Goal: Task Accomplishment & Management: Manage account settings

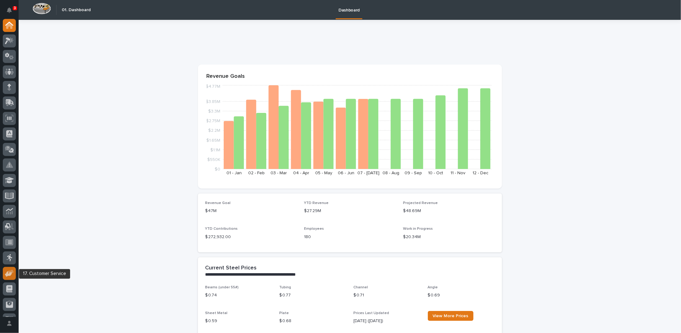
click at [14, 273] on icon at bounding box center [9, 273] width 9 height 7
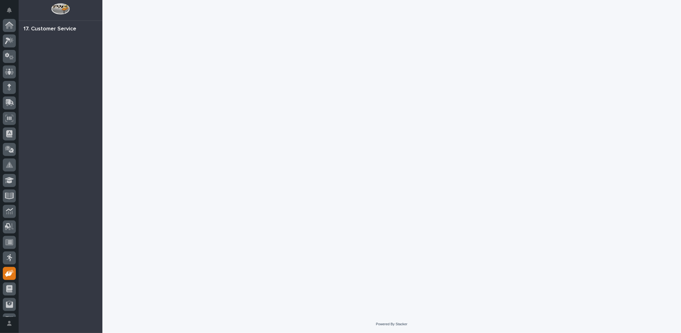
scroll to position [28, 0]
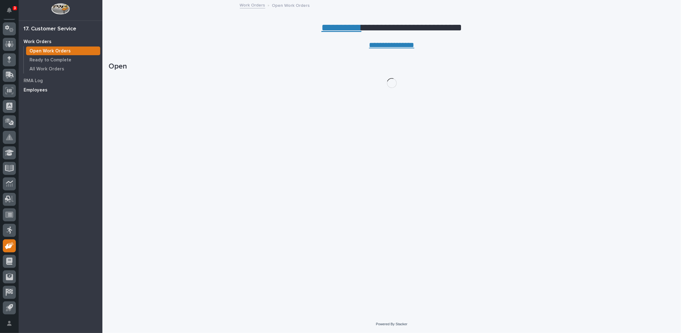
click at [44, 89] on p "Employees" at bounding box center [36, 90] width 24 height 6
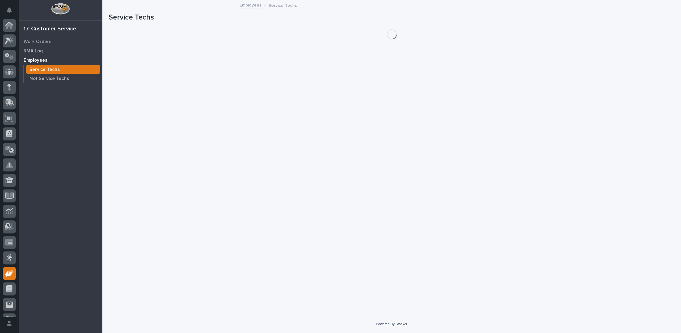
scroll to position [28, 0]
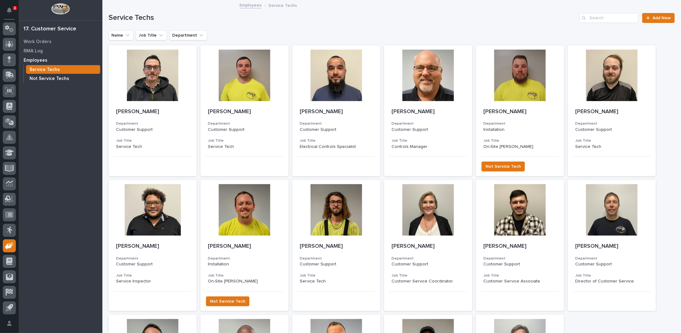
click at [44, 79] on p "Not Service Techs" at bounding box center [49, 79] width 40 height 6
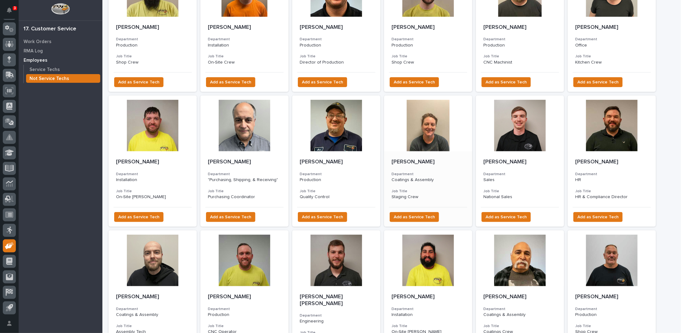
scroll to position [93, 0]
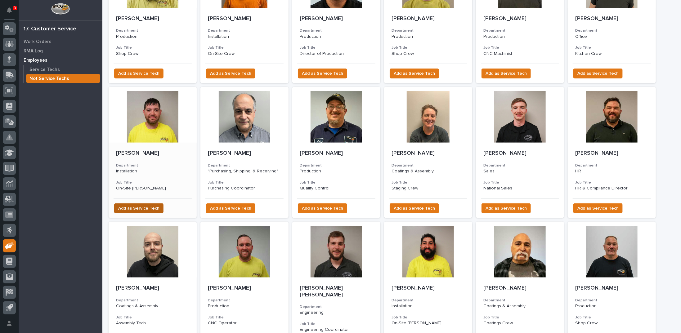
click at [129, 208] on span "Add as Service Tech" at bounding box center [138, 208] width 41 height 7
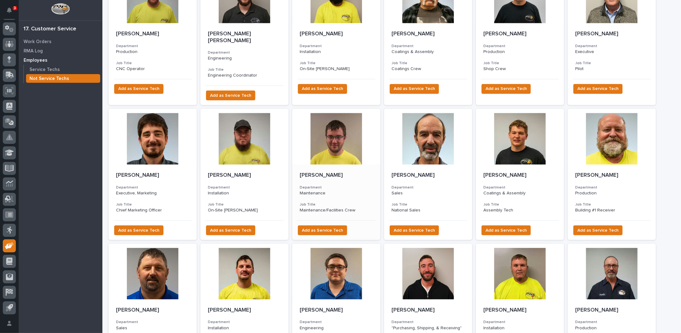
scroll to position [403, 0]
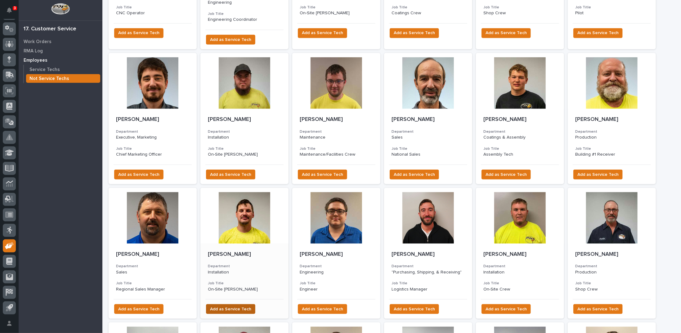
click at [230, 306] on span "Add as Service Tech" at bounding box center [230, 309] width 41 height 7
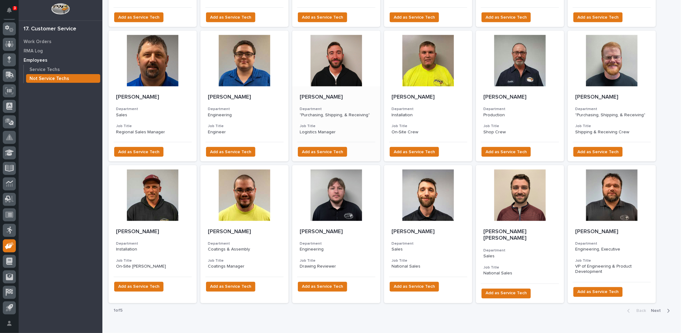
scroll to position [561, 0]
click at [653, 308] on span "Next" at bounding box center [658, 311] width 14 height 6
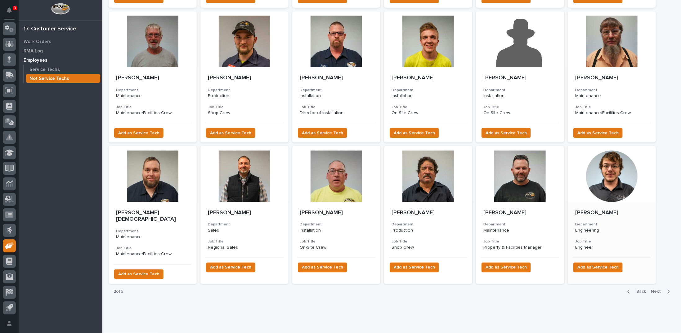
scroll to position [581, 0]
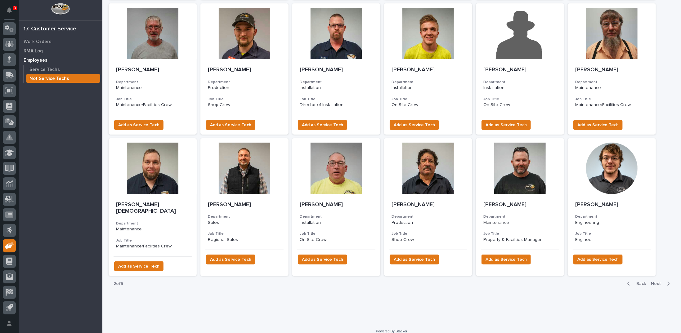
click at [651, 281] on span "Next" at bounding box center [658, 284] width 14 height 6
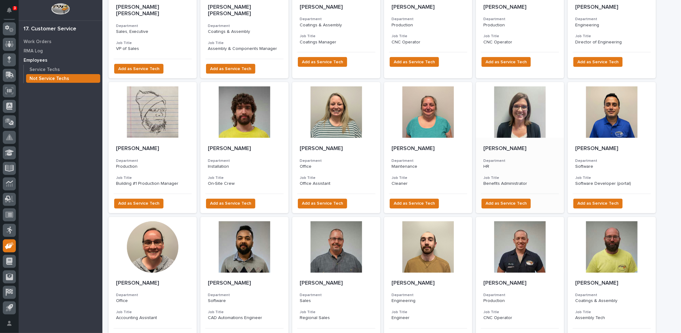
scroll to position [592, 0]
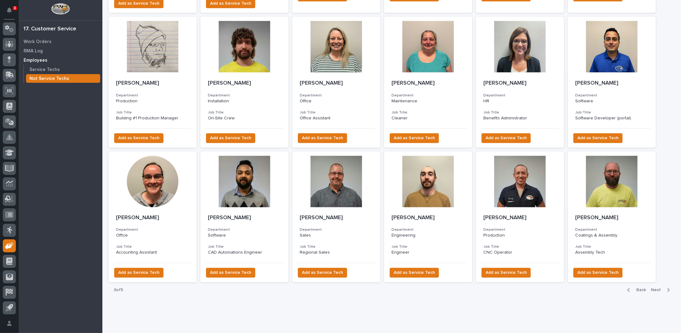
click at [628, 289] on icon "button" at bounding box center [629, 291] width 2 height 4
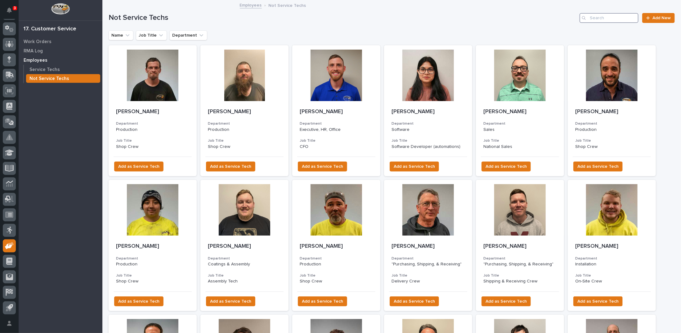
click at [625, 14] on input "Search" at bounding box center [609, 18] width 59 height 10
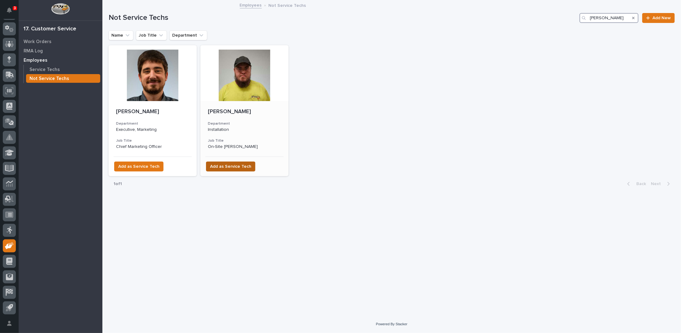
type input "brandon"
click at [240, 165] on span "Add as Service Tech" at bounding box center [230, 166] width 41 height 7
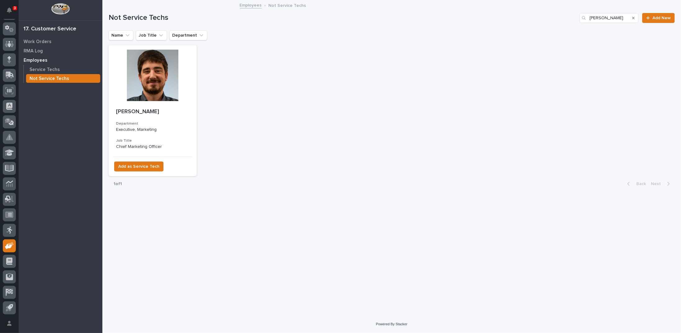
click at [635, 17] on icon "Search" at bounding box center [633, 18] width 2 height 4
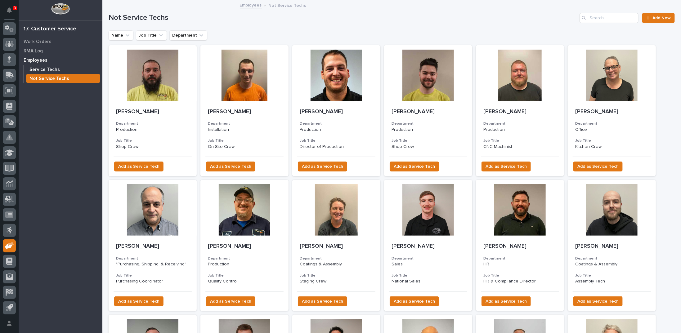
click at [58, 71] on p "Service Techs" at bounding box center [44, 70] width 30 height 6
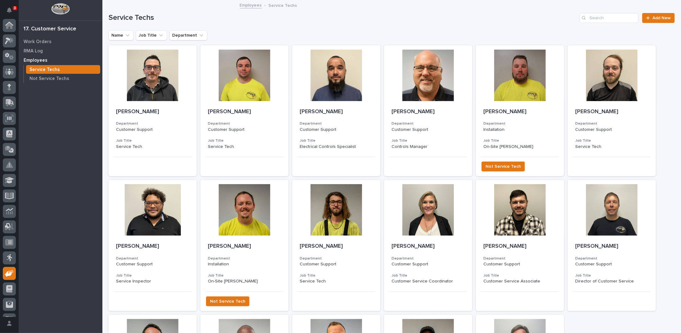
scroll to position [28, 0]
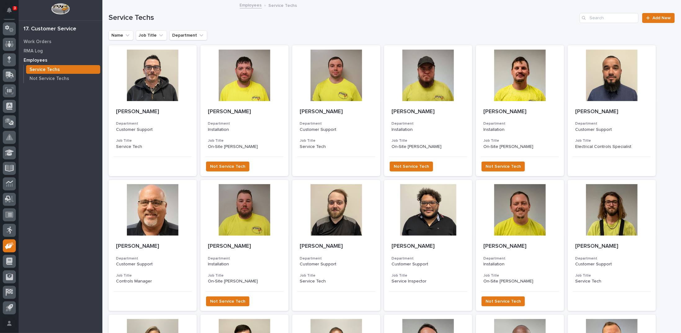
click at [34, 59] on p "Employees" at bounding box center [36, 61] width 24 height 6
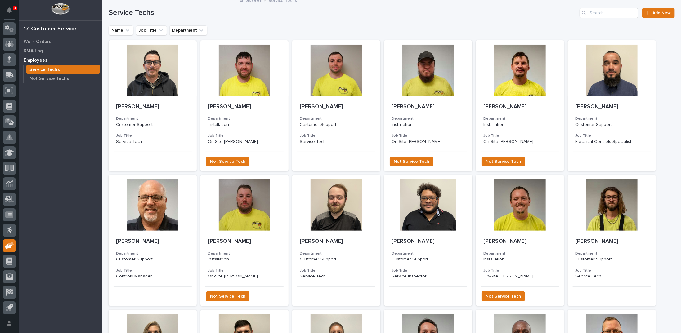
scroll to position [0, 0]
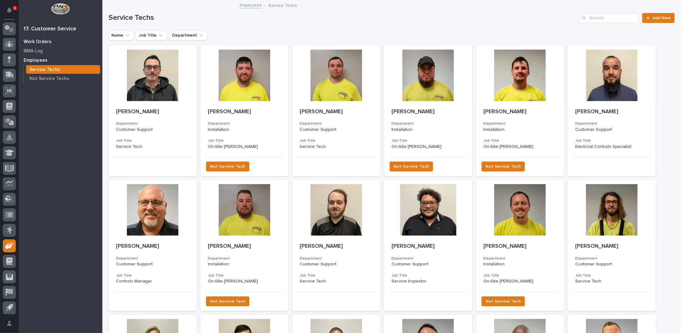
click at [40, 40] on p "Work Orders" at bounding box center [38, 42] width 28 height 6
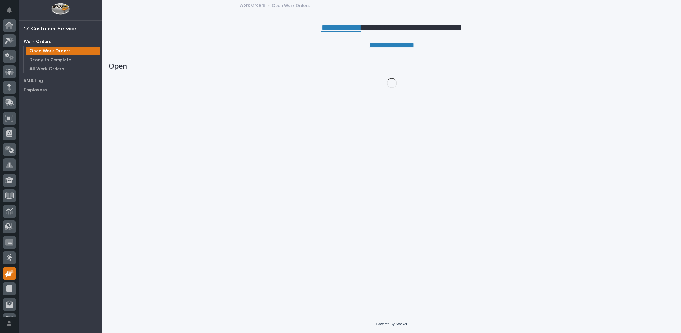
scroll to position [28, 0]
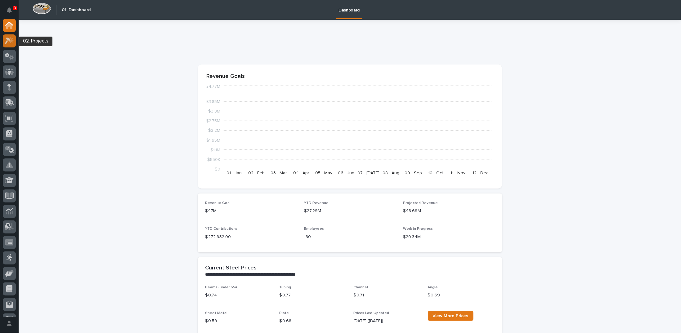
click at [5, 40] on icon at bounding box center [9, 40] width 9 height 7
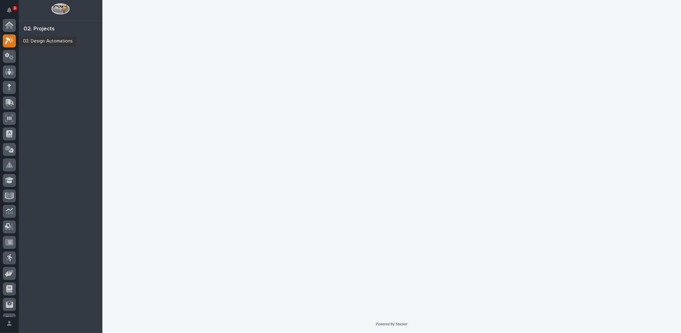
scroll to position [16, 0]
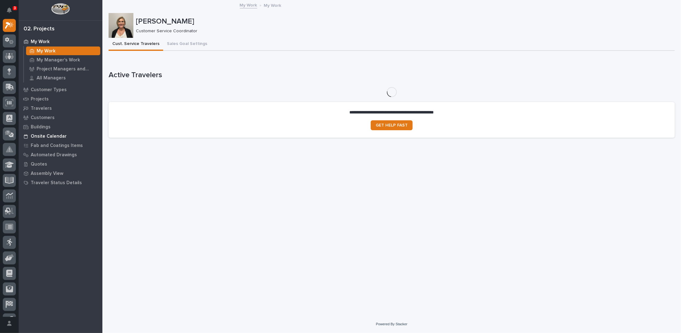
click at [45, 135] on p "Onsite Calendar" at bounding box center [49, 137] width 36 height 6
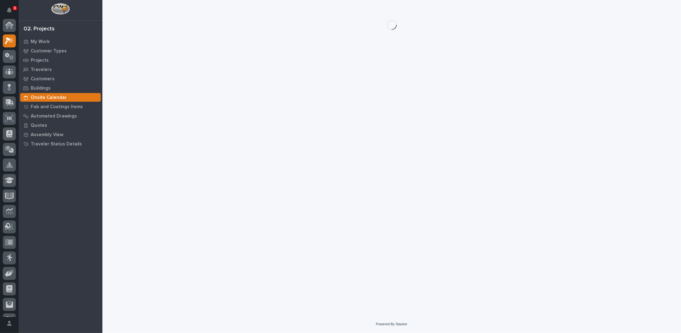
scroll to position [16, 0]
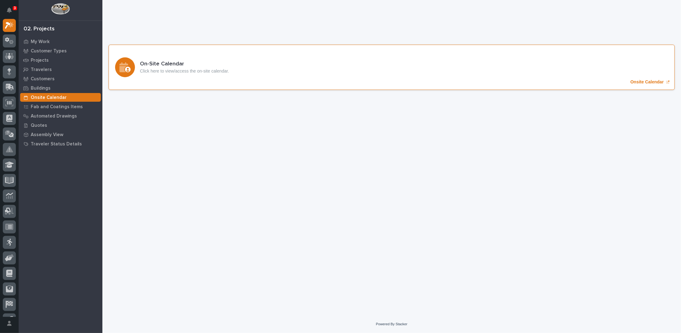
click at [641, 81] on p "Onsite Calendar" at bounding box center [646, 81] width 33 height 5
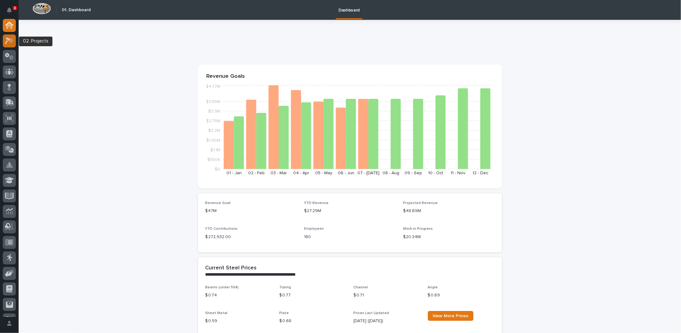
click at [11, 44] on icon at bounding box center [9, 40] width 9 height 7
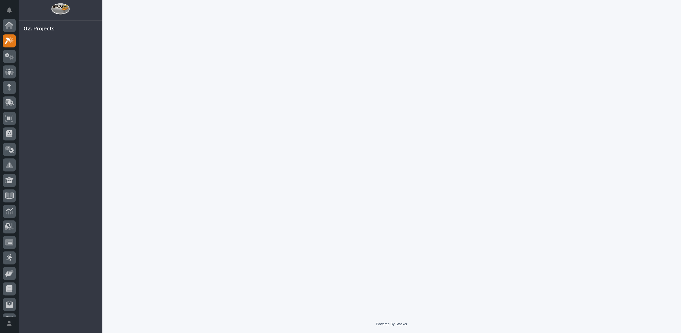
scroll to position [16, 0]
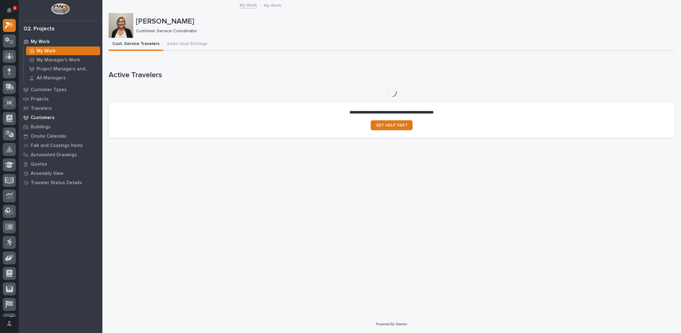
click at [42, 118] on p "Customers" at bounding box center [43, 118] width 24 height 6
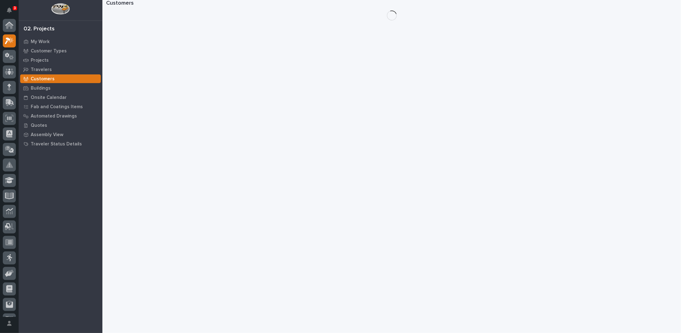
scroll to position [16, 0]
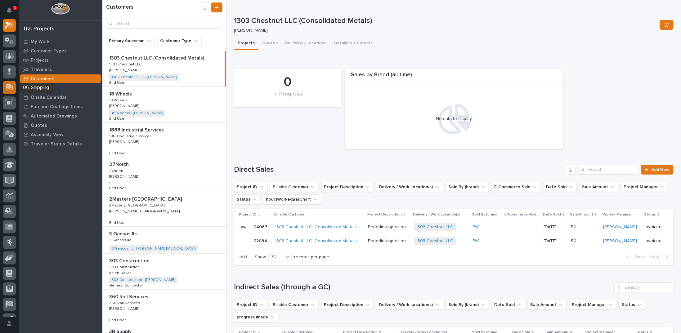
click at [8, 87] on icon at bounding box center [10, 87] width 8 height 6
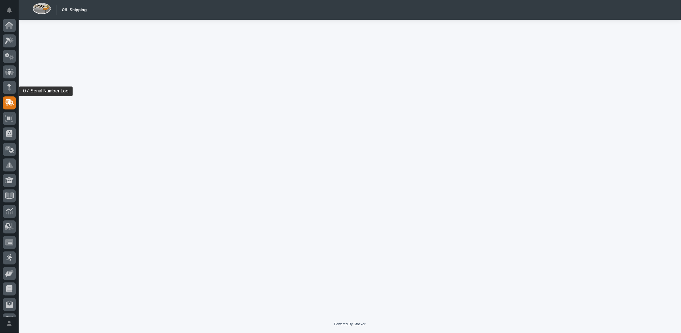
scroll to position [28, 0]
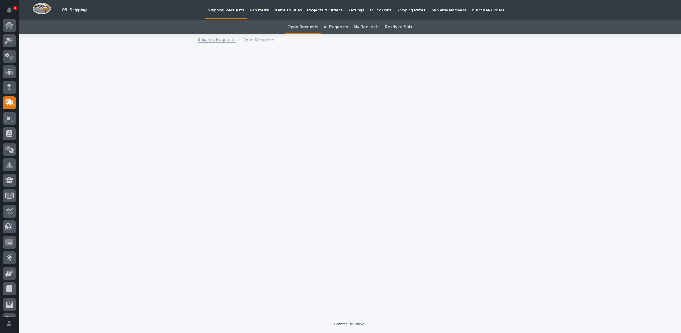
scroll to position [28, 0]
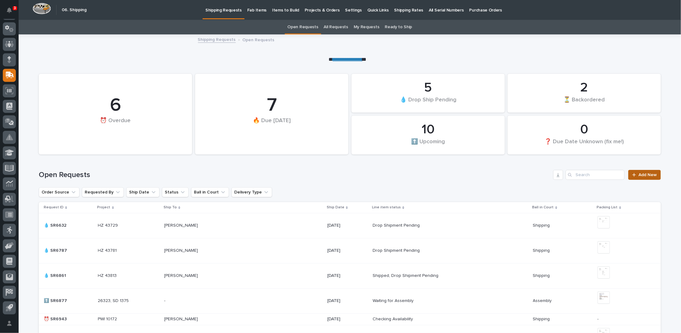
click at [637, 172] on link "Add New" at bounding box center [644, 175] width 33 height 10
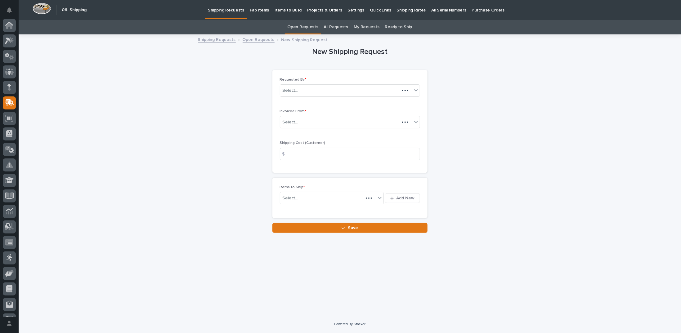
scroll to position [28, 0]
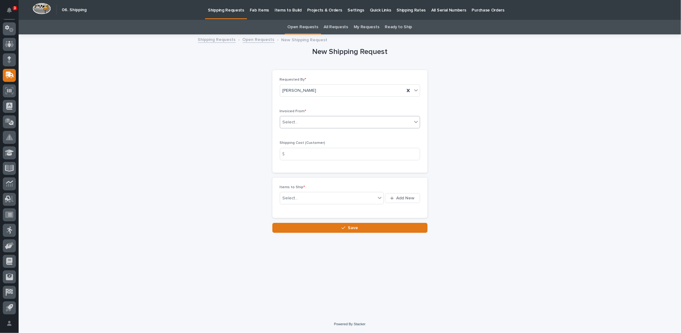
click at [304, 123] on div "Select..." at bounding box center [346, 122] width 132 height 10
click at [291, 141] on div "N/A" at bounding box center [350, 144] width 140 height 11
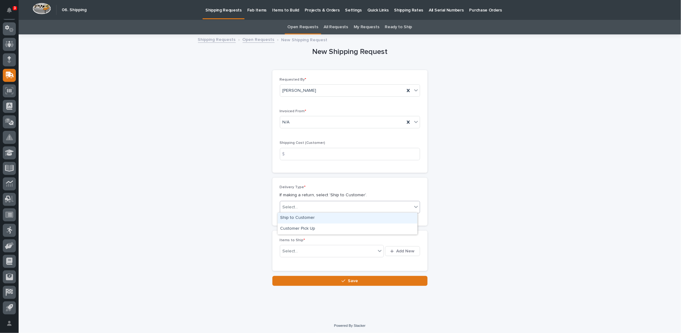
click at [293, 206] on div "Select..." at bounding box center [291, 207] width 16 height 7
click at [292, 217] on div "Ship to Customer" at bounding box center [348, 218] width 140 height 11
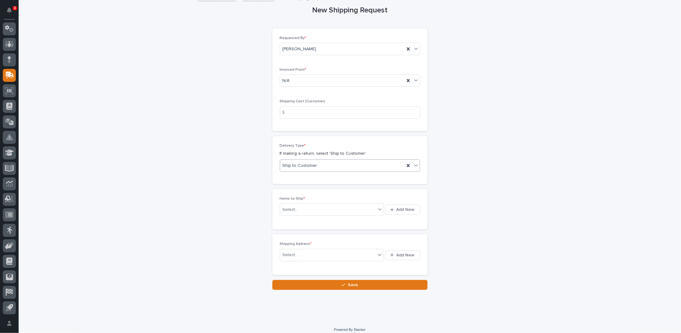
scroll to position [45, 0]
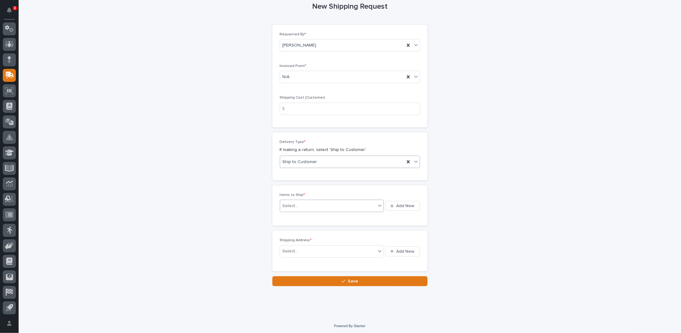
click at [345, 204] on div "Select..." at bounding box center [328, 206] width 96 height 8
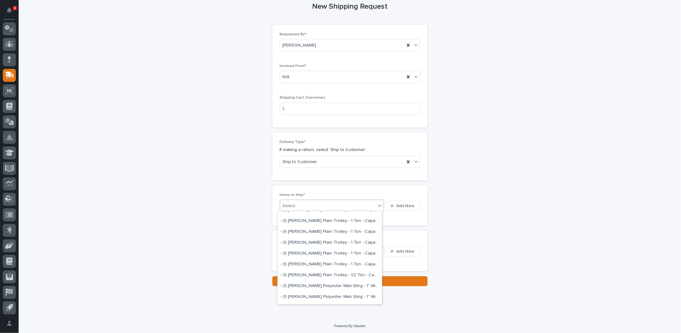
scroll to position [330, 0]
click at [393, 207] on button "Add New" at bounding box center [402, 206] width 35 height 10
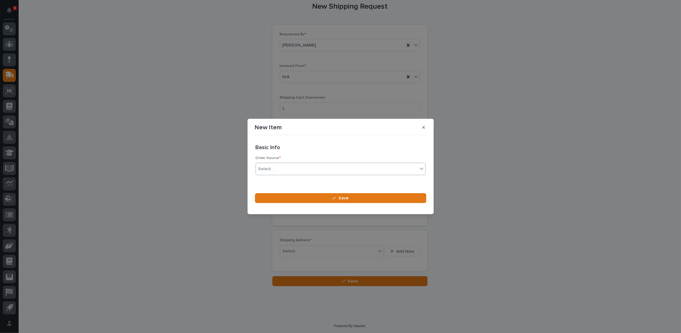
click at [279, 168] on div "Select..." at bounding box center [337, 169] width 162 height 10
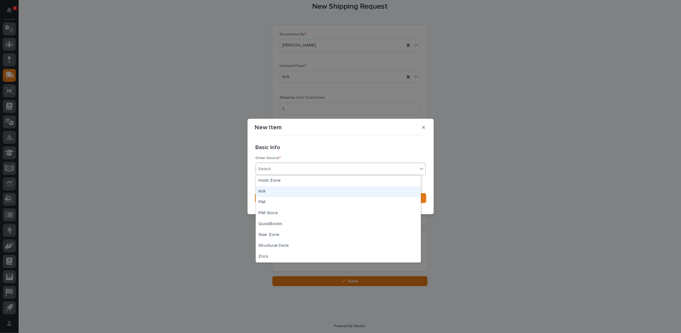
click at [264, 192] on div "N/A" at bounding box center [338, 191] width 165 height 11
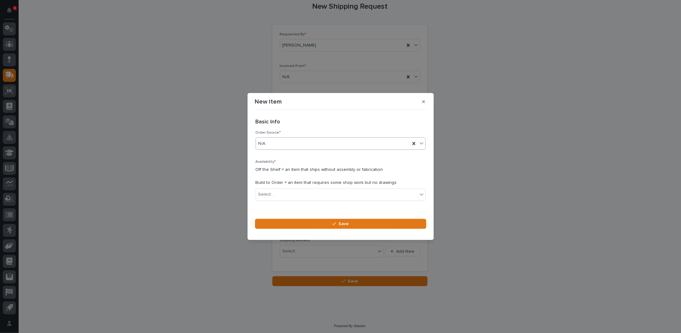
click at [264, 192] on div "Select..." at bounding box center [266, 194] width 16 height 7
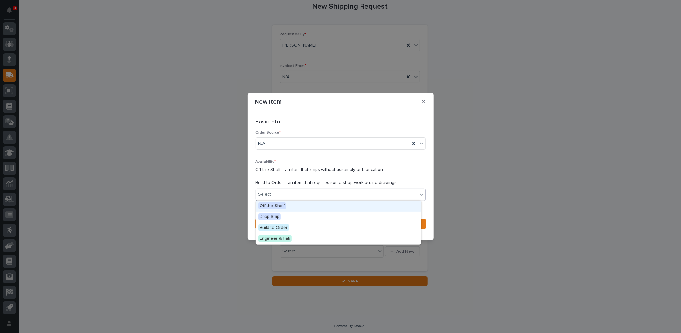
click at [263, 205] on span "Off the Shelf" at bounding box center [272, 206] width 28 height 7
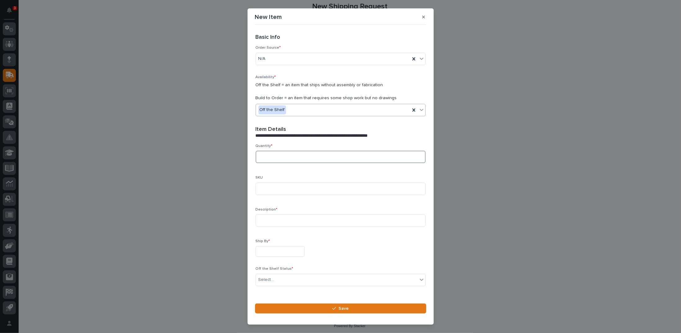
click at [267, 155] on input at bounding box center [341, 157] width 170 height 12
type input "1"
type input "G"
type input "SN: 28168 / Newmar ID: NM-1396"
type input "Model: GSE10110G Load Arrestor 2200 lb 33 ft"
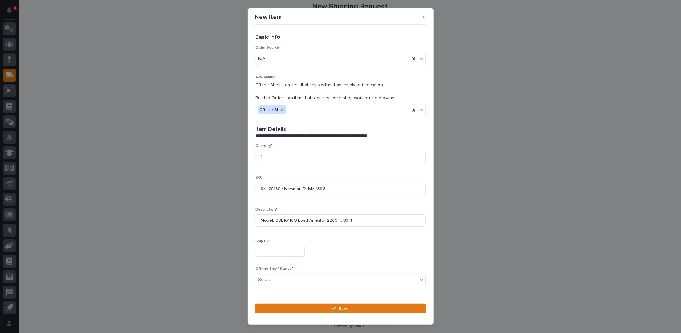
click at [274, 255] on input "text" at bounding box center [280, 251] width 49 height 11
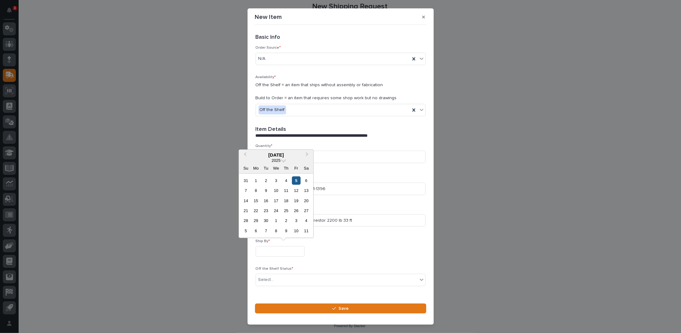
click at [297, 180] on div "5" at bounding box center [296, 180] width 8 height 8
type input "**********"
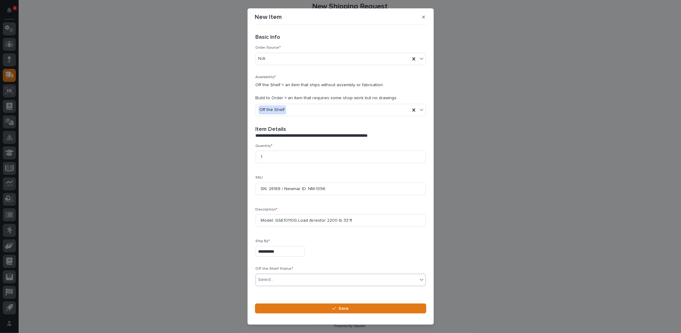
click at [267, 280] on div "Select..." at bounding box center [266, 280] width 16 height 7
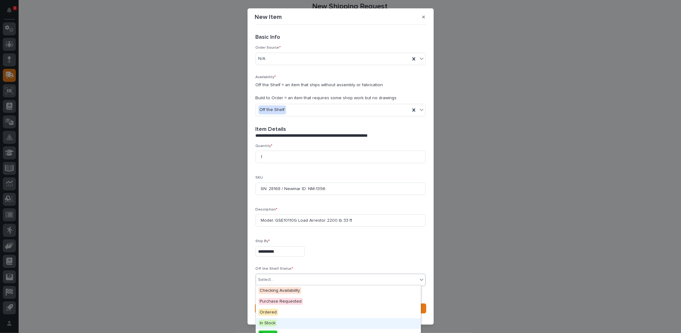
click at [266, 320] on span "In Stock" at bounding box center [267, 323] width 18 height 7
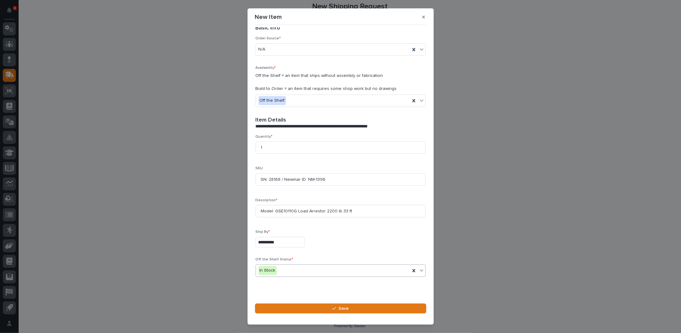
scroll to position [17, 0]
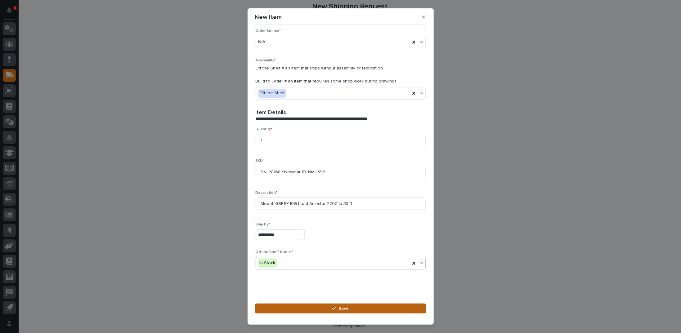
click at [338, 309] on div "button" at bounding box center [335, 309] width 6 height 4
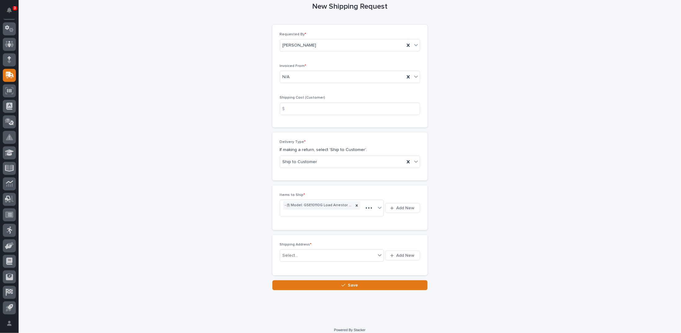
scroll to position [47, 0]
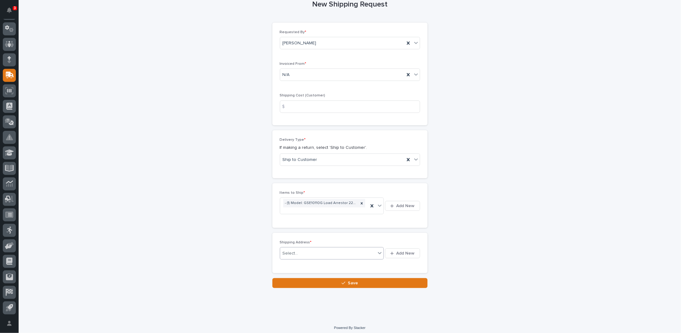
click at [298, 253] on div "Select..." at bounding box center [328, 253] width 96 height 10
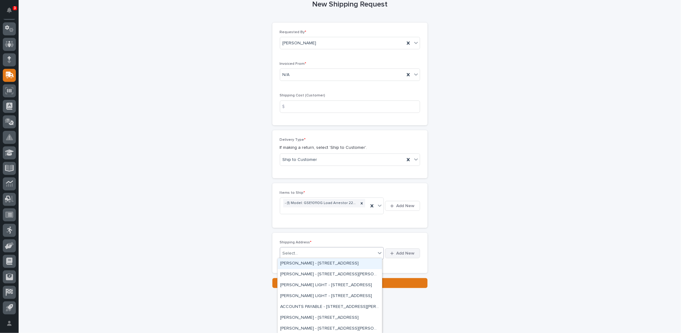
click at [396, 252] on span "Add New" at bounding box center [405, 254] width 18 height 6
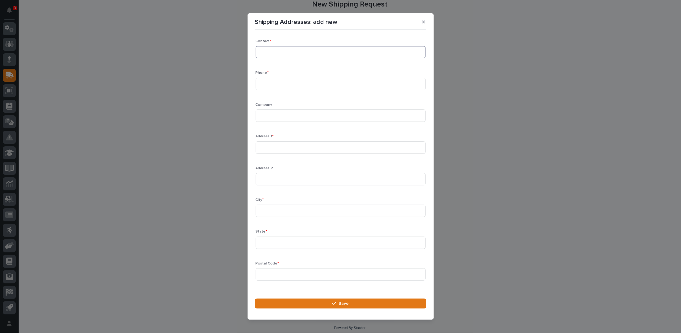
click at [291, 53] on input at bounding box center [341, 52] width 170 height 12
type input "L"
type input "E"
type input "F"
type input "RMA-L090425-1"
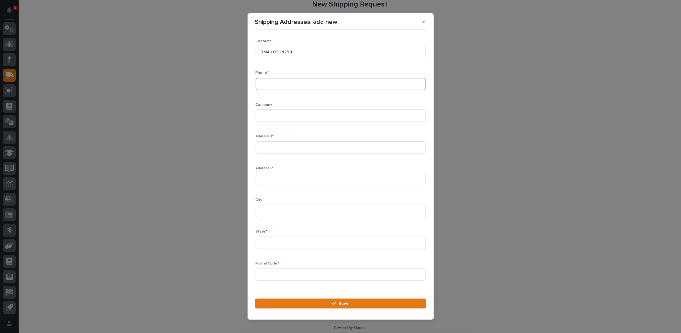
click at [279, 85] on input at bounding box center [341, 84] width 170 height 12
type input "813-884-3461"
click at [266, 114] on input at bounding box center [341, 116] width 170 height 12
type input "Load Halt"
type input "5688 West Crenshaw St."
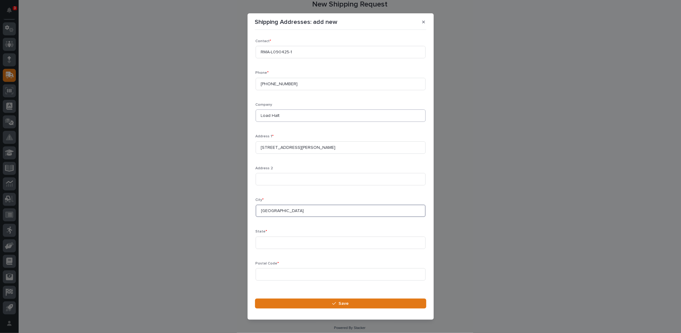
type input "Tampa"
type input "FL"
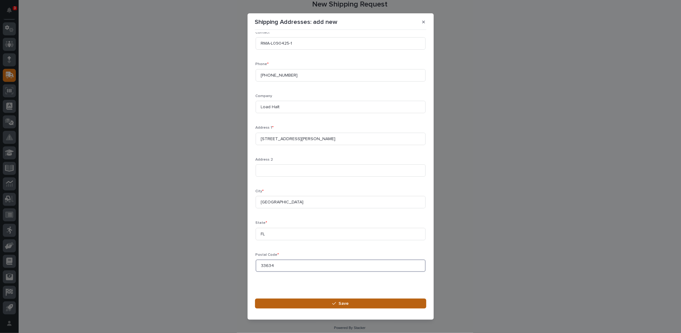
type input "33634"
click at [349, 306] on button "Save" at bounding box center [340, 304] width 171 height 10
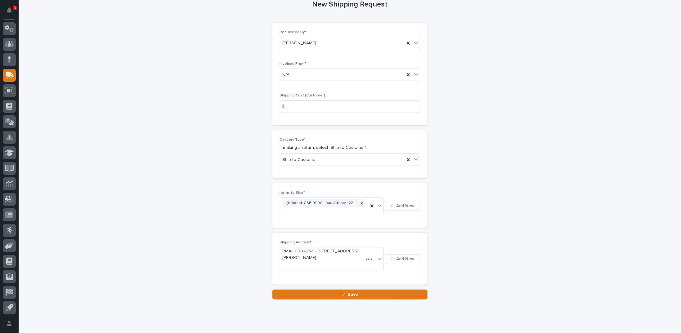
scroll to position [53, 0]
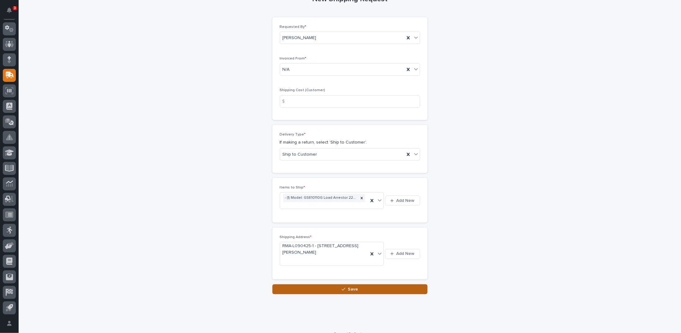
click at [343, 289] on div "button" at bounding box center [345, 289] width 6 height 4
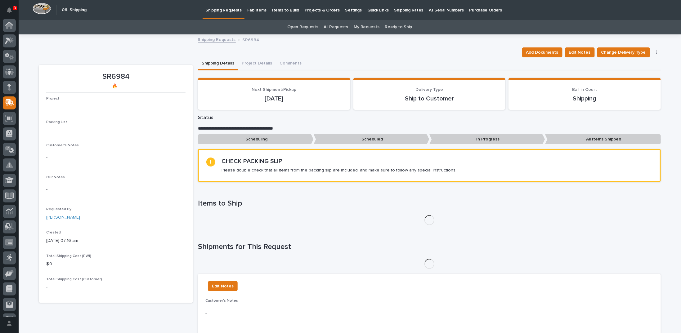
scroll to position [28, 0]
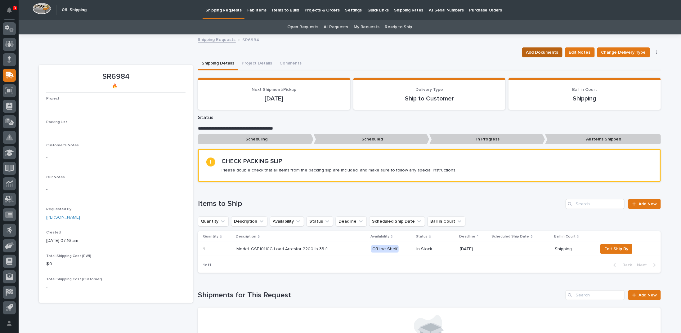
click at [542, 52] on span "Add Documents" at bounding box center [542, 52] width 32 height 7
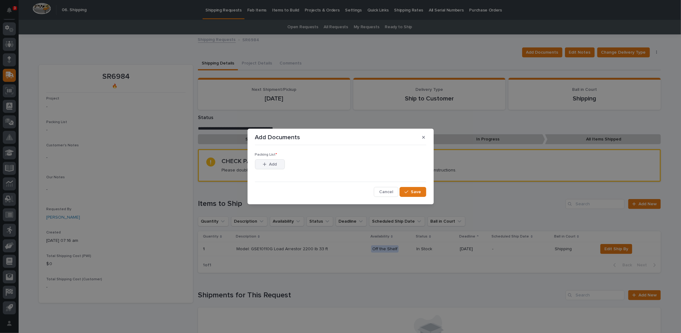
click at [275, 163] on span "Add" at bounding box center [273, 165] width 8 height 6
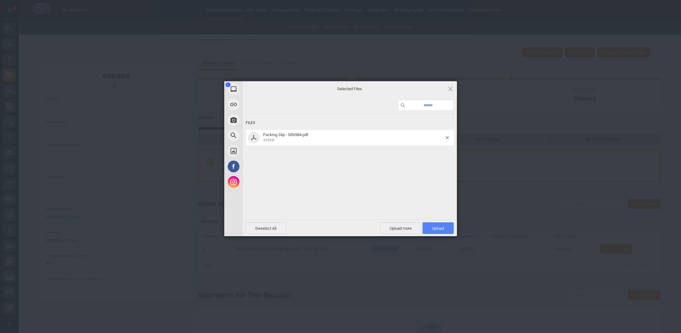
click at [430, 228] on span "Upload 1" at bounding box center [438, 228] width 31 height 12
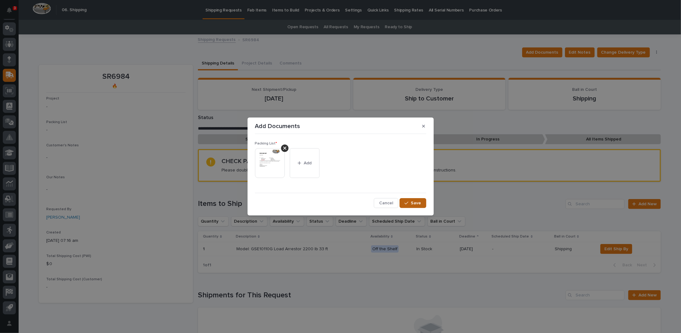
click at [406, 205] on icon "button" at bounding box center [407, 203] width 4 height 4
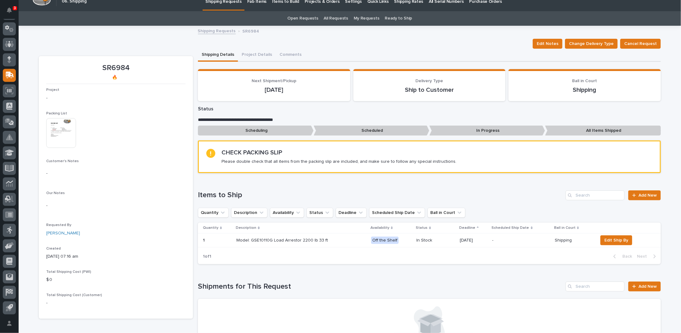
scroll to position [0, 0]
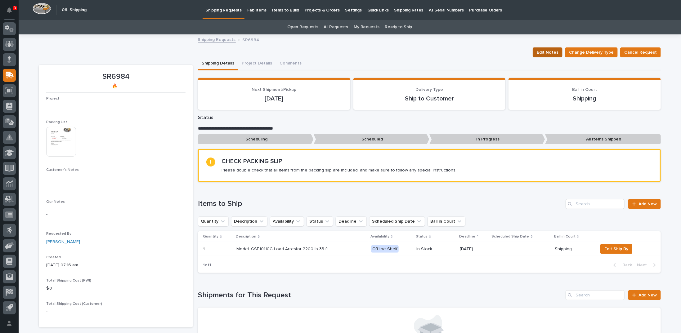
click at [553, 51] on span "Edit Notes" at bounding box center [548, 52] width 22 height 7
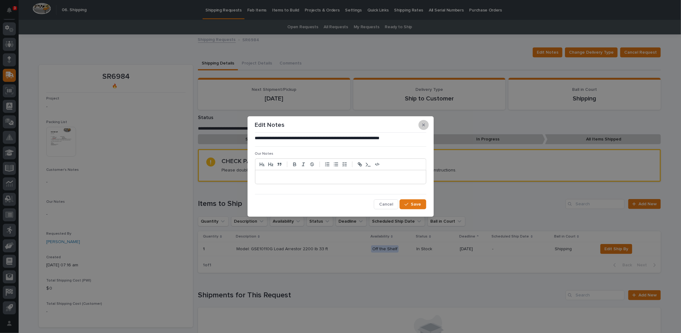
click at [424, 124] on icon "button" at bounding box center [423, 125] width 3 height 3
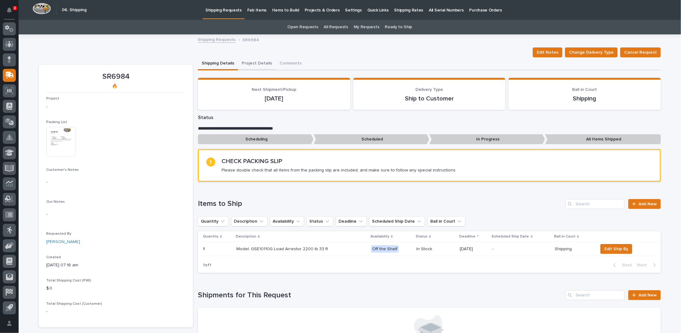
click at [253, 62] on button "Project Details" at bounding box center [257, 63] width 38 height 13
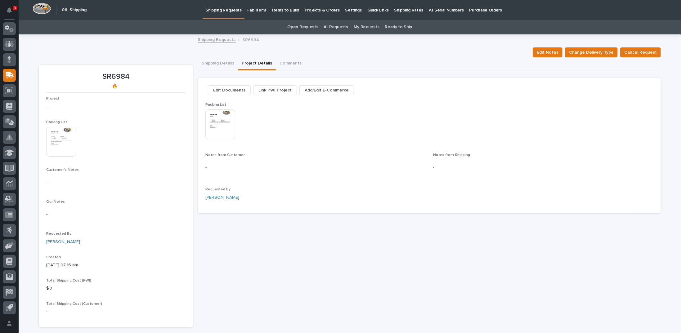
click at [227, 89] on span "Edit Documents" at bounding box center [229, 90] width 32 height 7
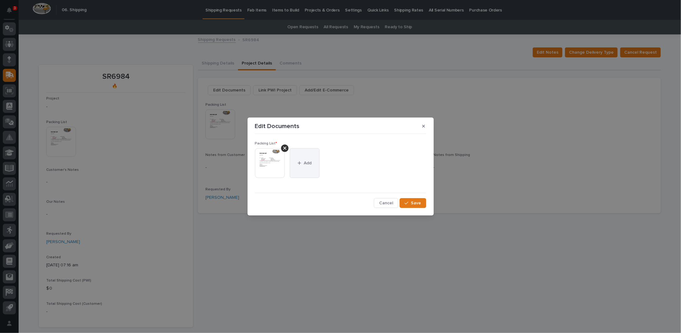
click at [305, 161] on span "Add" at bounding box center [308, 163] width 8 height 6
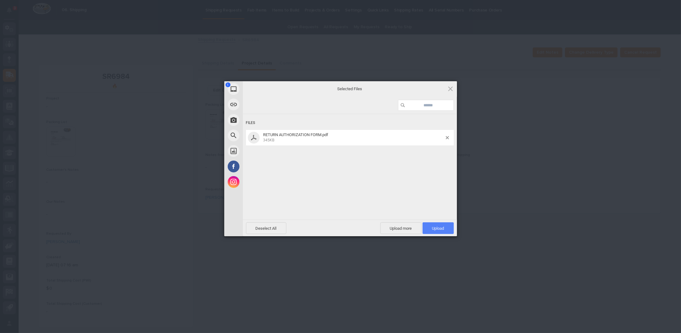
click at [445, 228] on span "Upload 1" at bounding box center [438, 228] width 31 height 12
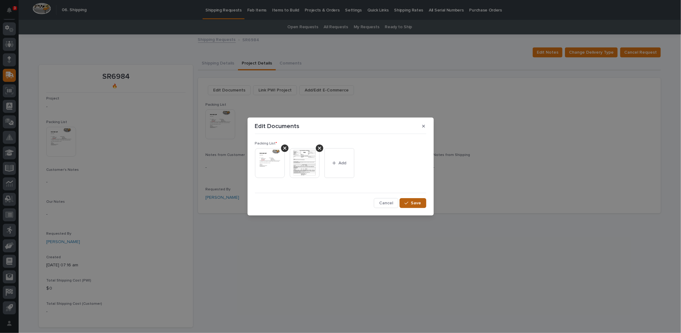
click at [417, 204] on span "Save" at bounding box center [416, 203] width 10 height 6
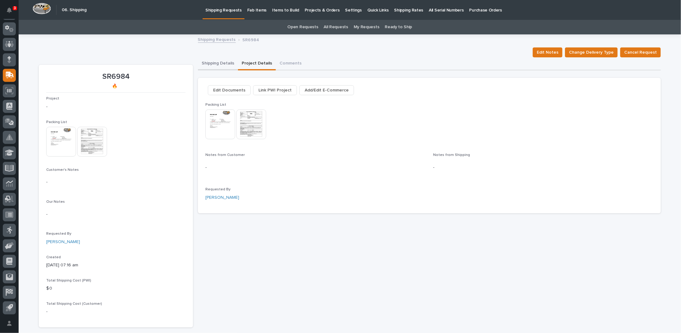
click at [214, 64] on button "Shipping Details" at bounding box center [218, 63] width 40 height 13
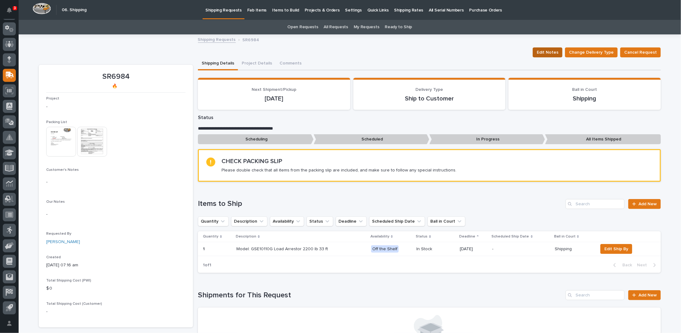
click at [548, 51] on span "Edit Notes" at bounding box center [548, 52] width 22 height 7
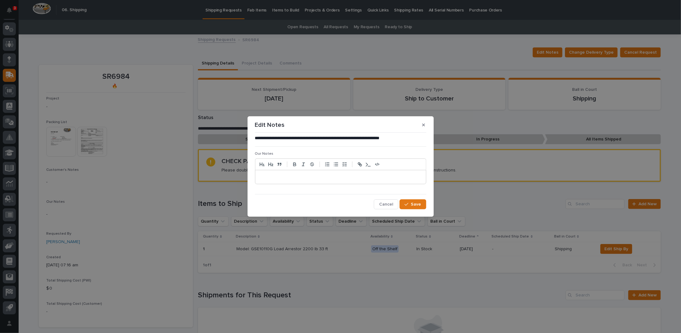
click at [266, 176] on p at bounding box center [340, 177] width 161 height 6
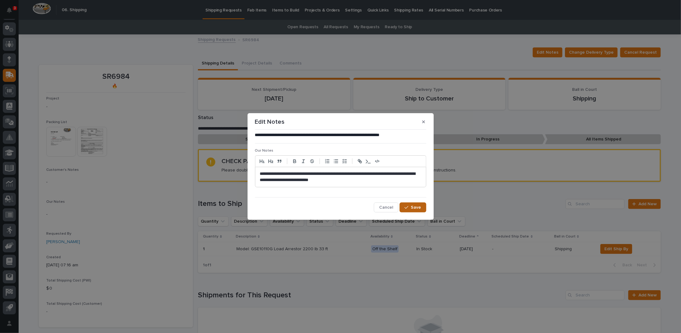
click at [409, 207] on div "button" at bounding box center [408, 207] width 6 height 4
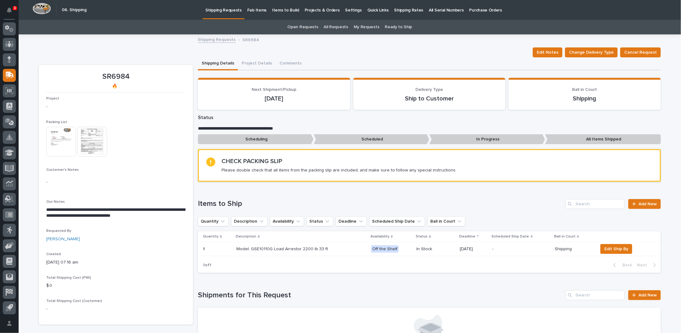
click at [206, 39] on link "Shipping Requests" at bounding box center [217, 39] width 38 height 7
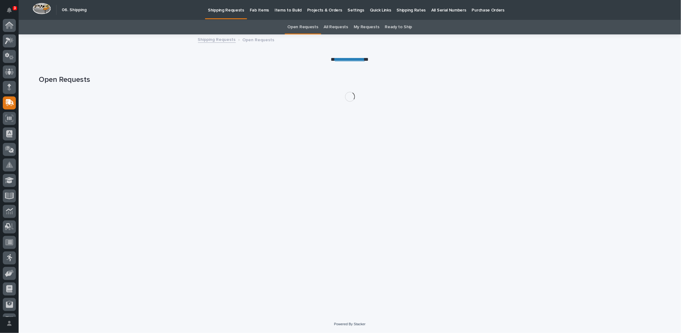
scroll to position [28, 0]
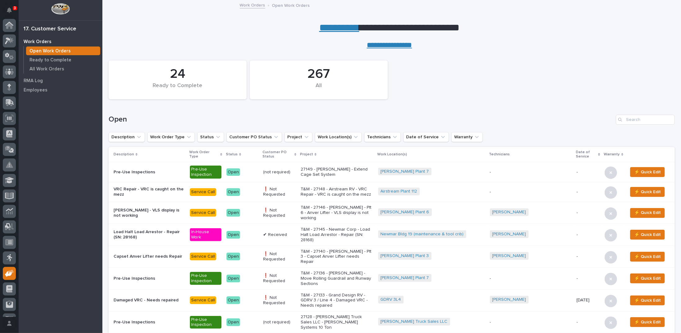
scroll to position [28, 0]
click at [647, 118] on input "Search" at bounding box center [645, 120] width 59 height 10
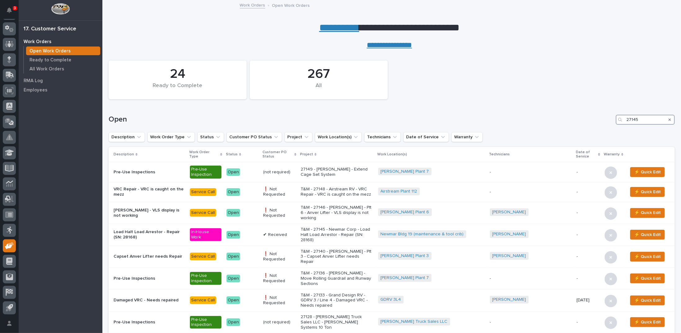
type input "27145"
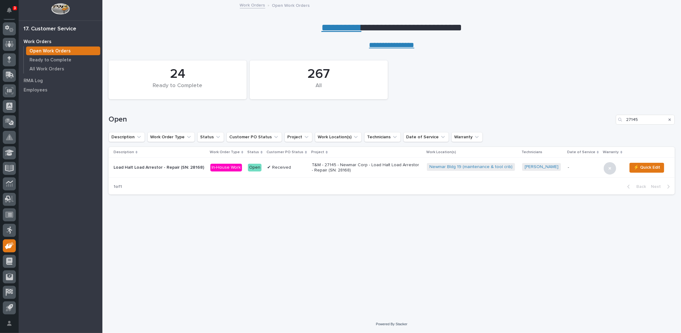
click at [358, 163] on p "T&M - 27145 - Newmar Corp - Load Halt Load Arrestor - Repair (SN: 28168)" at bounding box center [366, 168] width 109 height 11
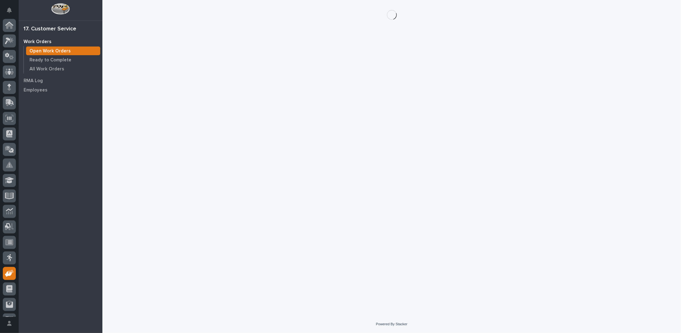
scroll to position [28, 0]
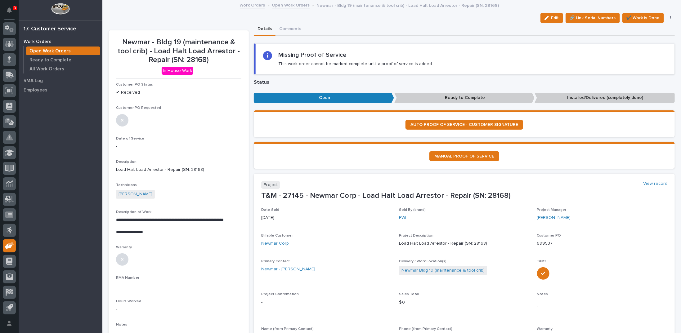
click at [544, 19] on icon "button" at bounding box center [546, 18] width 4 height 4
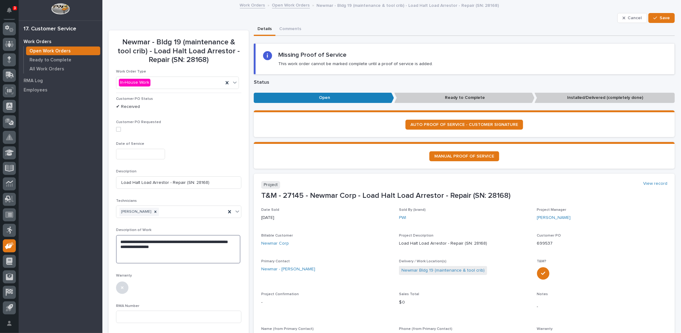
click at [164, 251] on textarea "**********" at bounding box center [178, 249] width 124 height 29
click at [164, 250] on textarea "**********" at bounding box center [178, 257] width 124 height 44
click at [150, 251] on textarea "**********" at bounding box center [178, 257] width 124 height 44
click at [169, 251] on textarea "**********" at bounding box center [178, 257] width 124 height 44
click at [187, 273] on textarea "**********" at bounding box center [178, 259] width 124 height 49
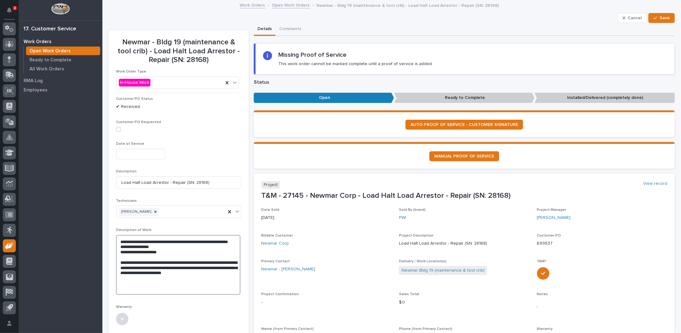
click at [135, 244] on textarea "**********" at bounding box center [178, 265] width 124 height 60
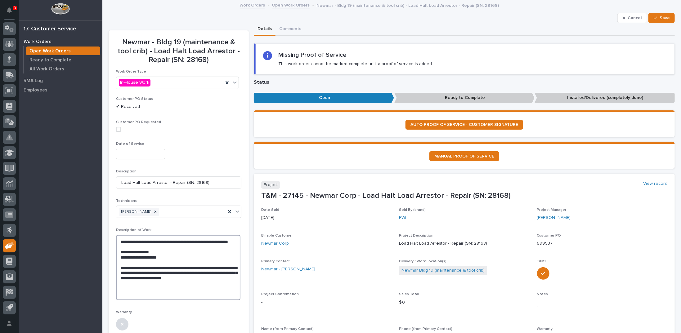
click at [160, 255] on textarea "**********" at bounding box center [178, 267] width 124 height 65
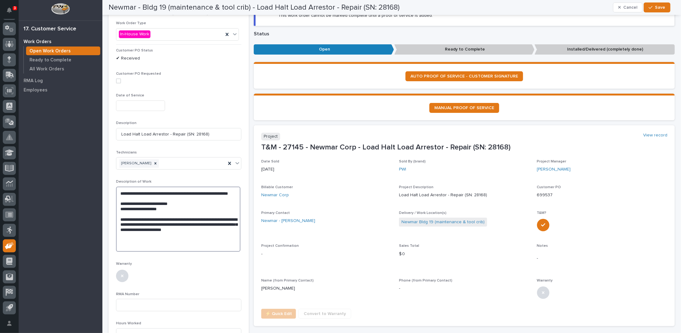
scroll to position [31, 0]
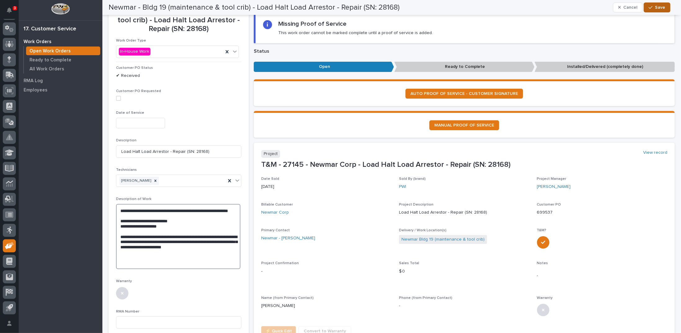
type textarea "**********"
click at [663, 7] on span "Save" at bounding box center [660, 8] width 10 height 6
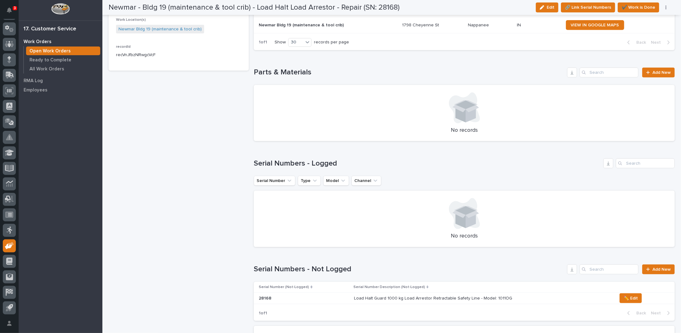
scroll to position [434, 0]
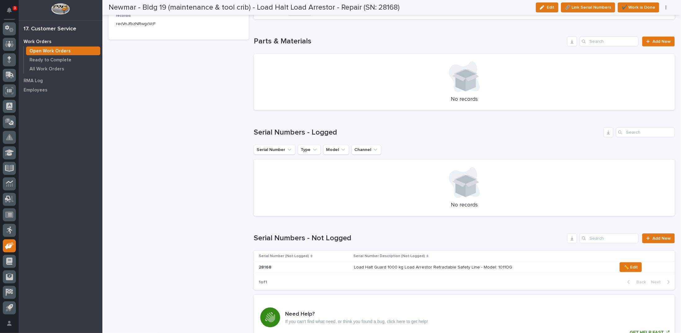
click at [418, 267] on p "Load Halt Guard 1000 kg Load Arrestor Retractable Safety Line - Model: 1011OG" at bounding box center [433, 267] width 159 height 7
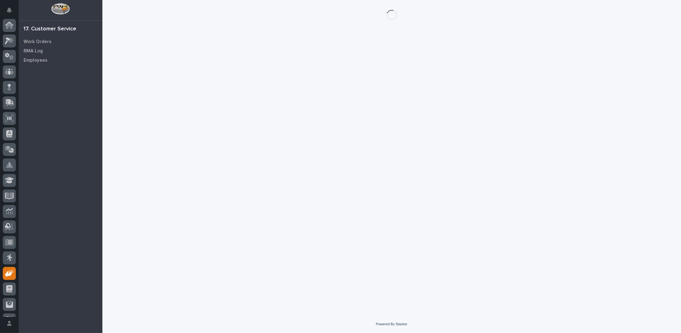
scroll to position [28, 0]
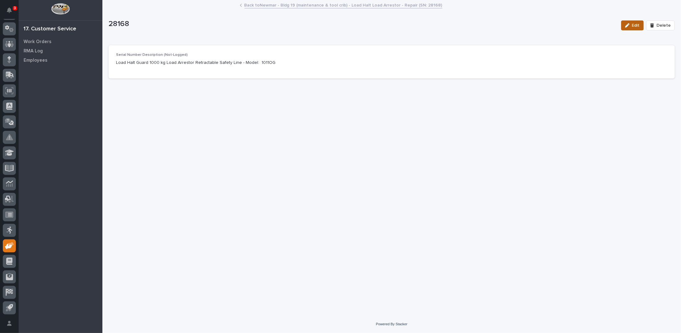
click at [641, 25] on button "Edit" at bounding box center [632, 25] width 23 height 10
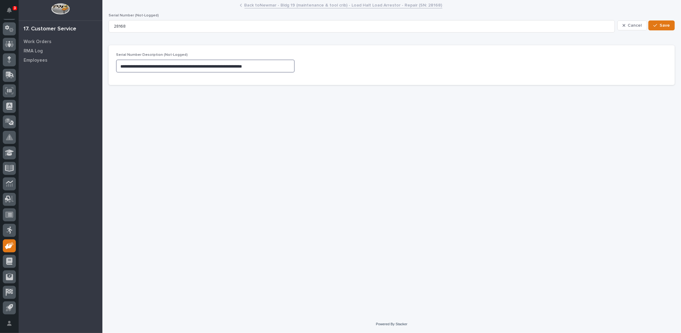
drag, startPoint x: 118, startPoint y: 64, endPoint x: 302, endPoint y: 67, distance: 183.7
click at [302, 67] on div "**********" at bounding box center [391, 65] width 551 height 25
type textarea "**********"
click at [667, 25] on span "Save" at bounding box center [665, 26] width 10 height 6
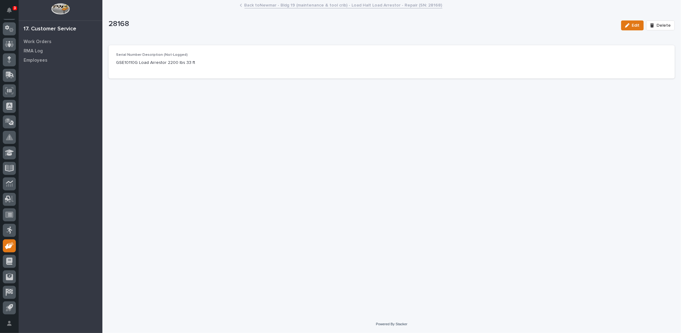
click at [322, 4] on link "Back to Newmar - Bldg 19 (maintenance & tool crib) - Load Halt Load Arrestor - …" at bounding box center [343, 4] width 198 height 7
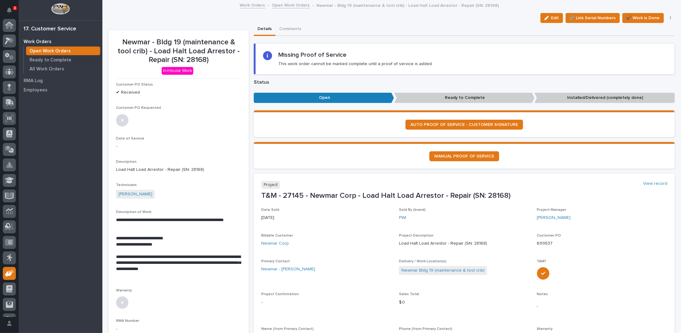
scroll to position [28, 0]
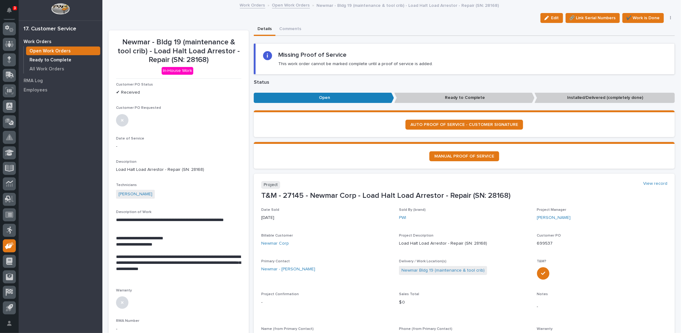
click at [50, 59] on p "Ready to Complete" at bounding box center [50, 60] width 42 height 6
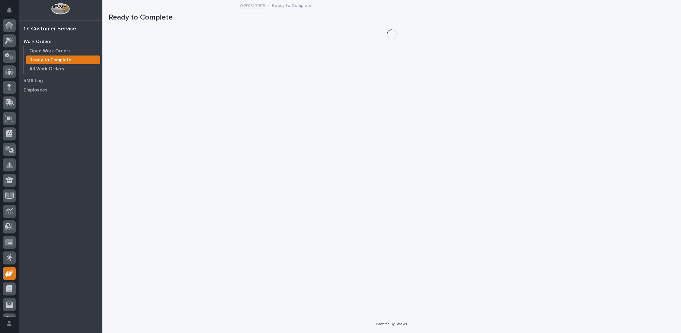
scroll to position [28, 0]
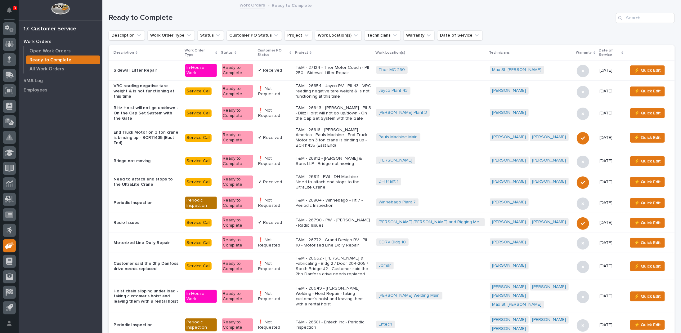
click at [291, 52] on icon at bounding box center [290, 52] width 2 height 3
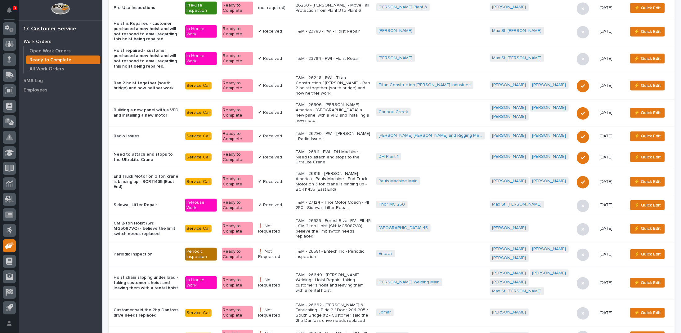
scroll to position [310, 0]
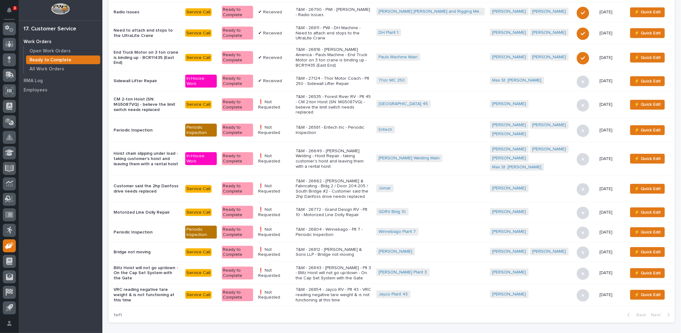
click at [349, 287] on p "T&M - 26854 - Jayco RV - Plt 43 - VRC reading negative tare weight & is not fun…" at bounding box center [333, 295] width 75 height 16
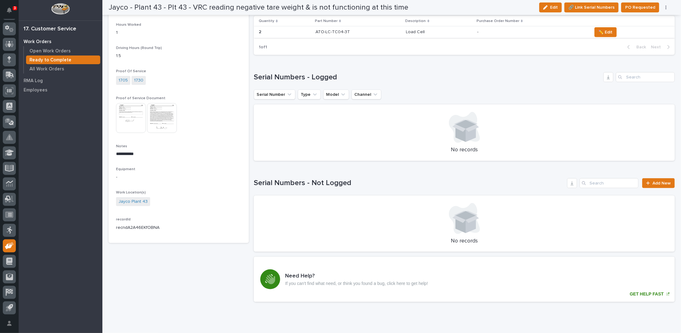
scroll to position [496, 0]
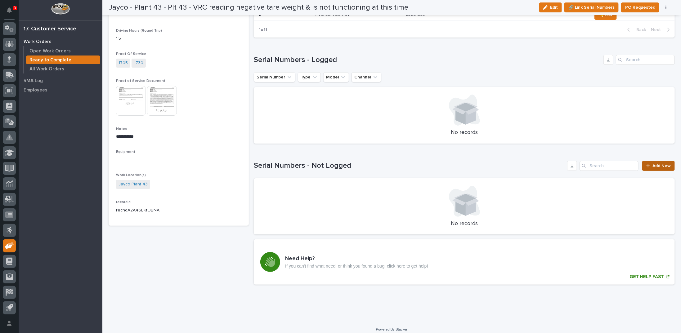
click at [652, 164] on span "Add New" at bounding box center [661, 166] width 18 height 4
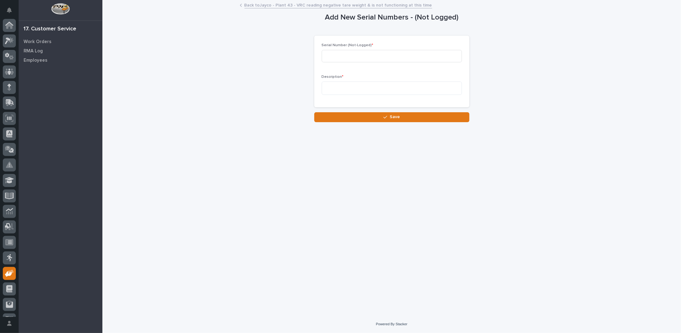
scroll to position [28, 0]
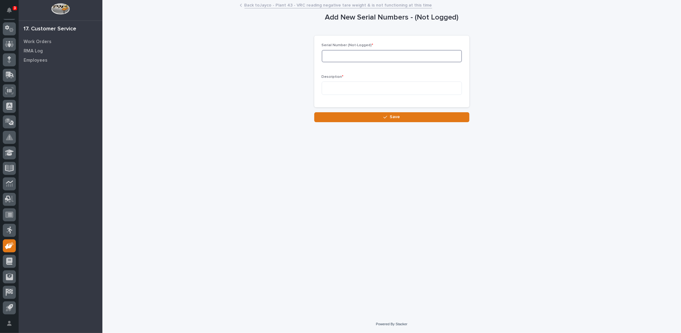
drag, startPoint x: 331, startPoint y: 57, endPoint x: 334, endPoint y: 53, distance: 5.8
click at [332, 56] on input at bounding box center [392, 56] width 140 height 12
type input "501340"
type textarea "*"
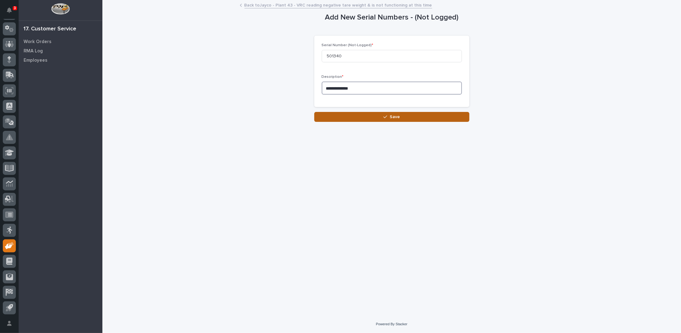
type textarea "**********"
click at [360, 115] on button "Save" at bounding box center [391, 117] width 155 height 10
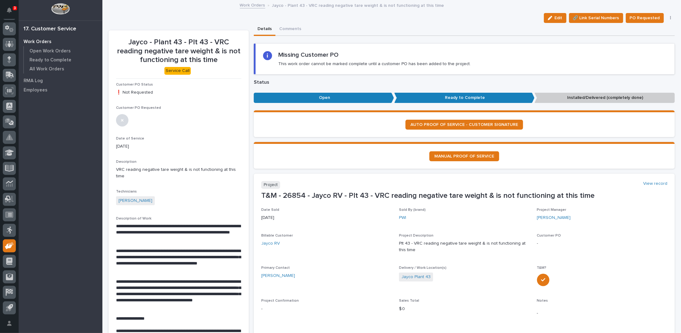
click at [246, 4] on link "Work Orders" at bounding box center [252, 4] width 25 height 7
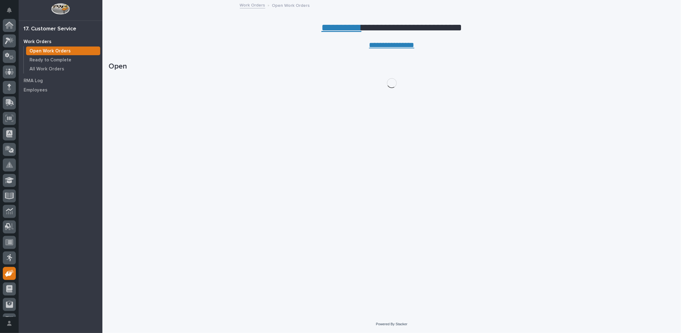
scroll to position [28, 0]
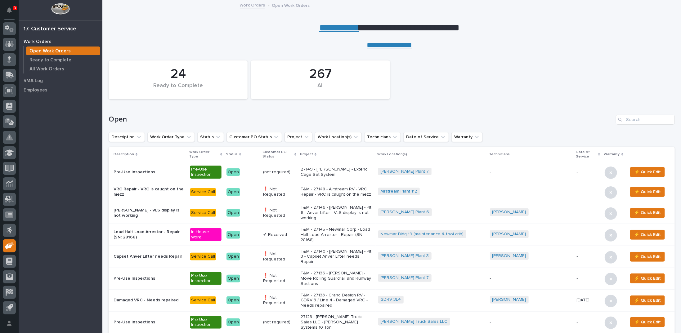
click at [620, 121] on div "Search" at bounding box center [621, 120] width 10 height 10
click at [627, 121] on input "Search" at bounding box center [645, 120] width 59 height 10
type input "26790"
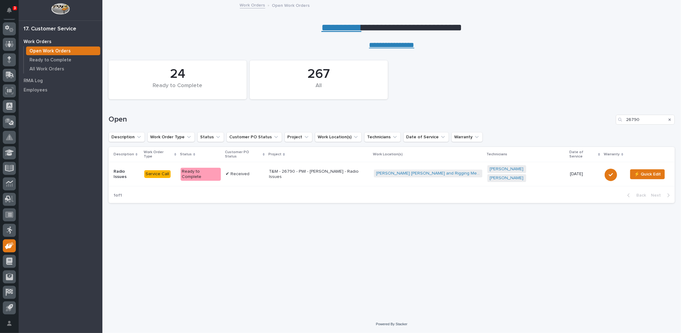
click at [306, 170] on p "T&M - 26790 - PWI - Barnhart - Radio Issues" at bounding box center [319, 174] width 100 height 11
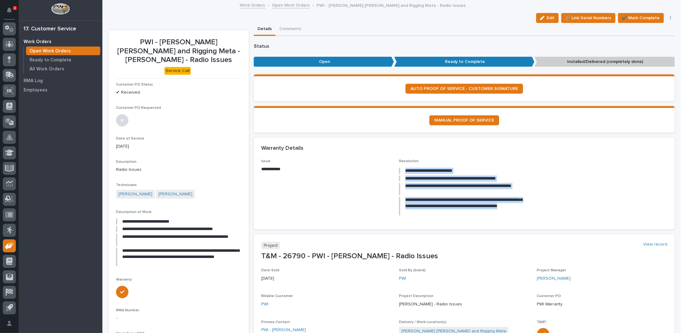
drag, startPoint x: 403, startPoint y: 170, endPoint x: 425, endPoint y: 211, distance: 46.5
click at [425, 211] on div "**********" at bounding box center [464, 191] width 130 height 51
click at [453, 189] on blockquote "**********" at bounding box center [463, 189] width 129 height 12
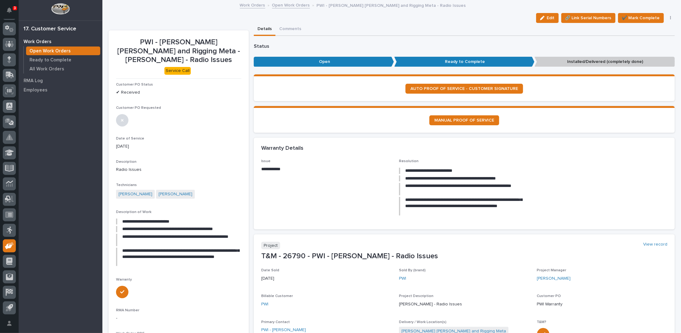
click at [381, 209] on span "**********" at bounding box center [326, 190] width 130 height 63
click at [638, 16] on span "✔️ Mark Complete" at bounding box center [641, 17] width 38 height 7
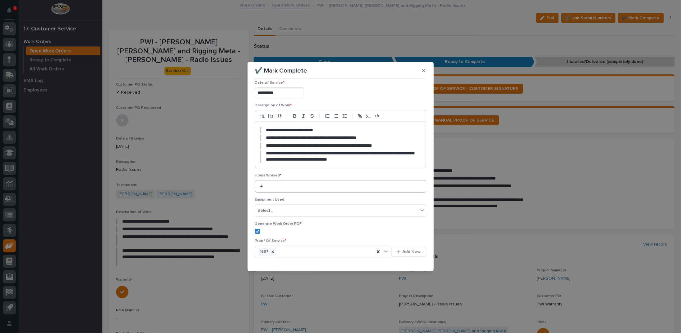
scroll to position [47, 0]
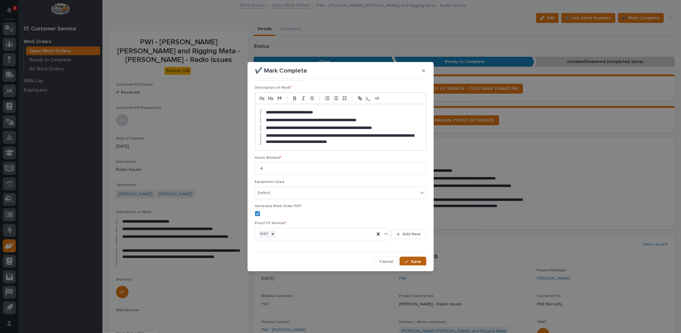
click at [411, 262] on span "Save" at bounding box center [416, 262] width 10 height 6
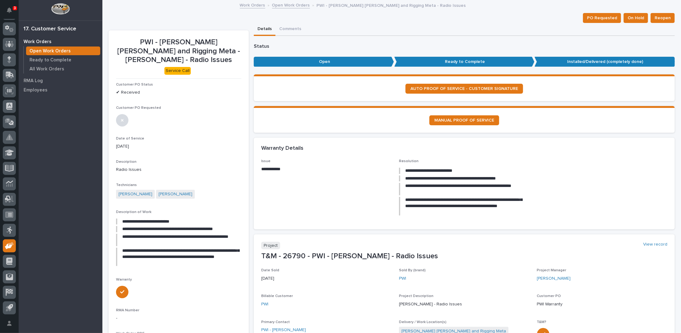
click at [292, 5] on link "Open Work Orders" at bounding box center [291, 4] width 38 height 7
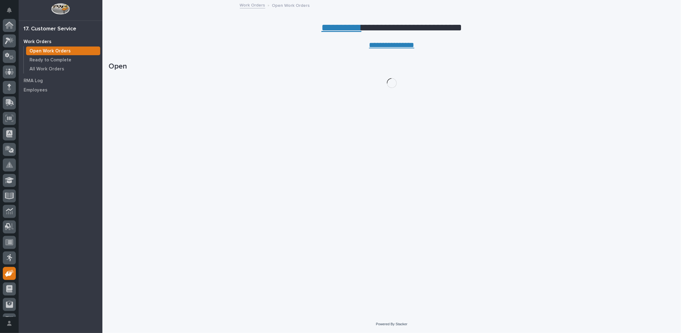
scroll to position [28, 0]
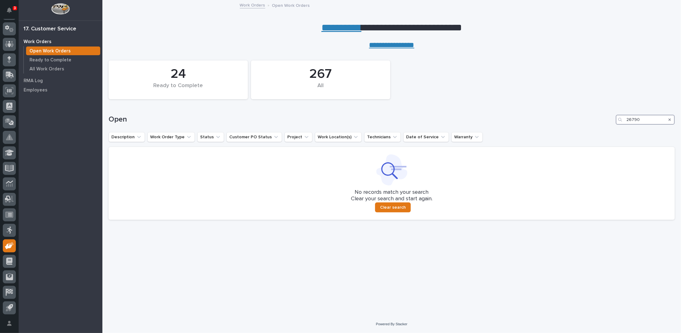
drag, startPoint x: 643, startPoint y: 118, endPoint x: 580, endPoint y: 112, distance: 63.6
click at [582, 113] on div "Open 26790" at bounding box center [392, 117] width 566 height 30
type input "26843"
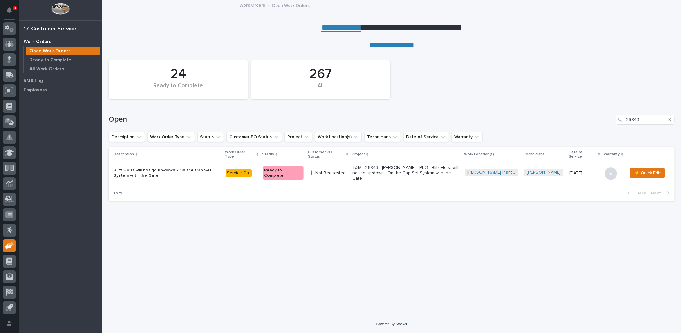
click at [418, 167] on p "T&M - 26843 - Brinkley RV - Plt 3 - Blitz Hoist will not go up/down - On the Ca…" at bounding box center [405, 173] width 107 height 16
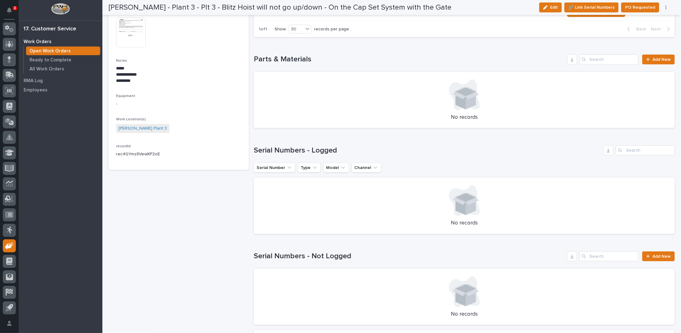
scroll to position [465, 0]
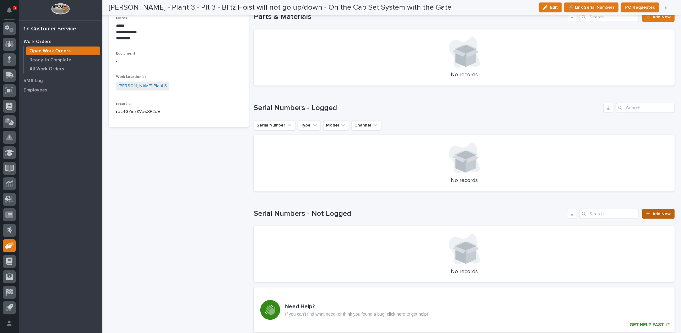
click at [652, 214] on span "Add New" at bounding box center [661, 214] width 18 height 4
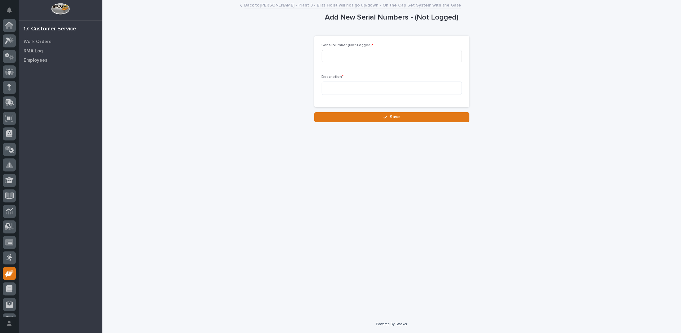
scroll to position [28, 0]
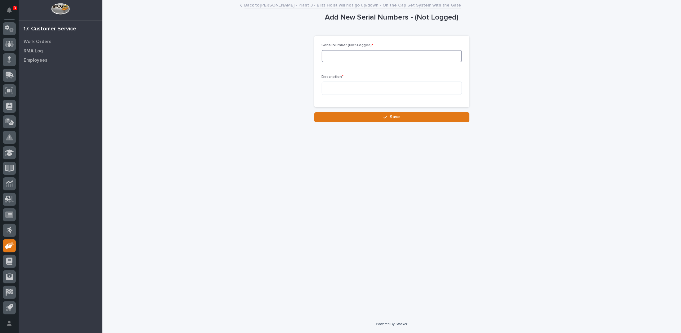
click at [385, 59] on input at bounding box center [392, 56] width 140 height 12
type input "90544"
type textarea "*"
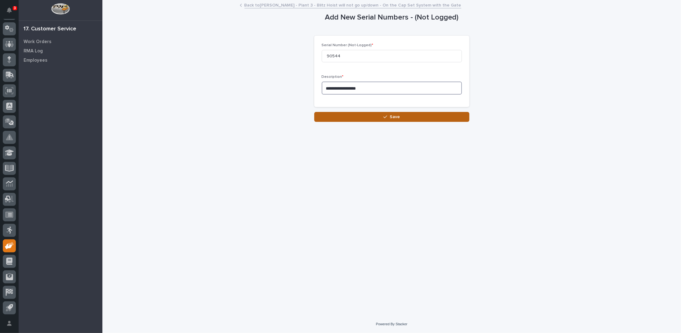
type textarea "**********"
click at [392, 119] on span "Save" at bounding box center [395, 117] width 10 height 6
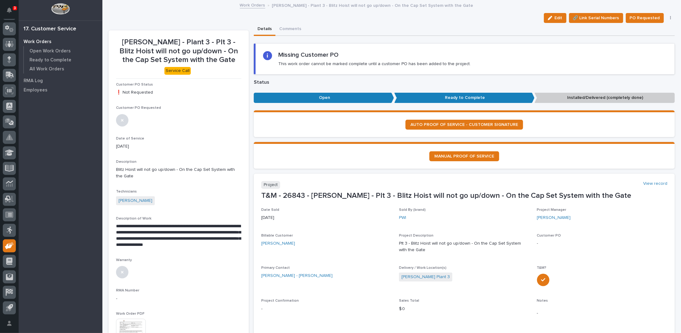
scroll to position [62, 0]
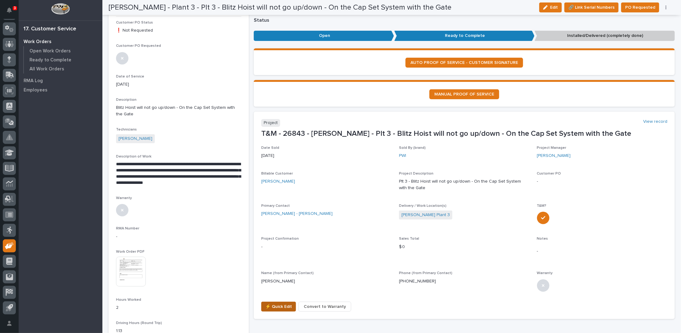
click at [277, 306] on span "⚡ Quick Edit" at bounding box center [278, 306] width 27 height 7
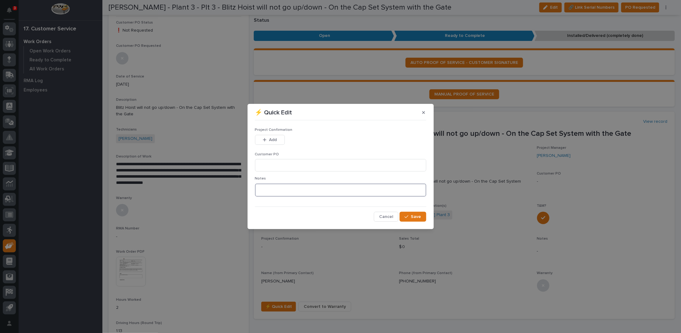
click at [271, 186] on textarea at bounding box center [340, 190] width 171 height 13
type textarea "*********"
click at [408, 216] on icon "button" at bounding box center [407, 216] width 4 height 3
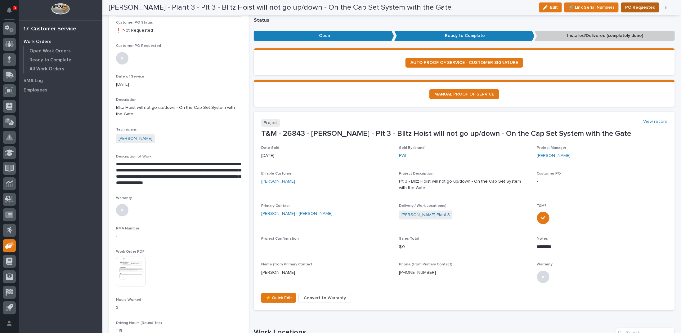
click at [636, 6] on span "PO Requested" at bounding box center [640, 7] width 30 height 7
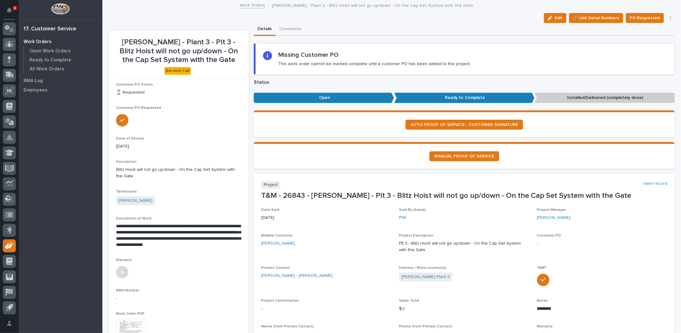
click at [247, 5] on link "Work Orders" at bounding box center [252, 4] width 25 height 7
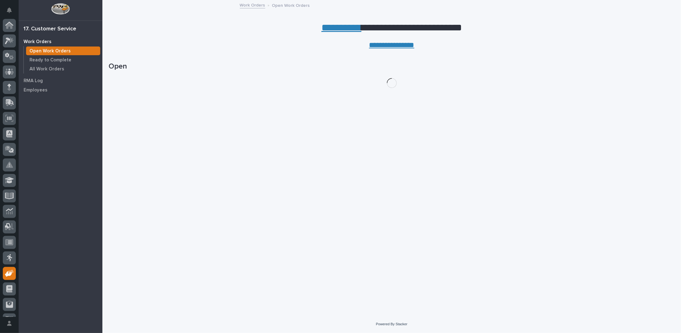
scroll to position [28, 0]
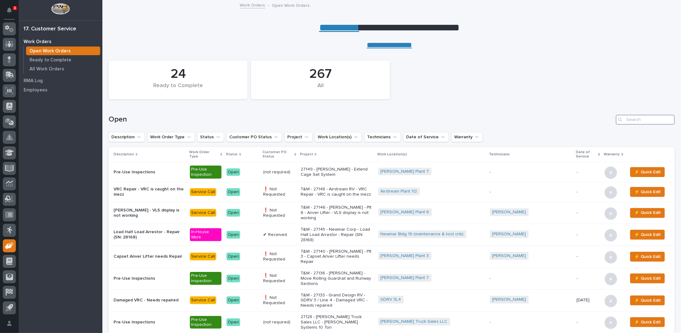
click at [623, 119] on input "Search" at bounding box center [645, 120] width 59 height 10
type input "26772"
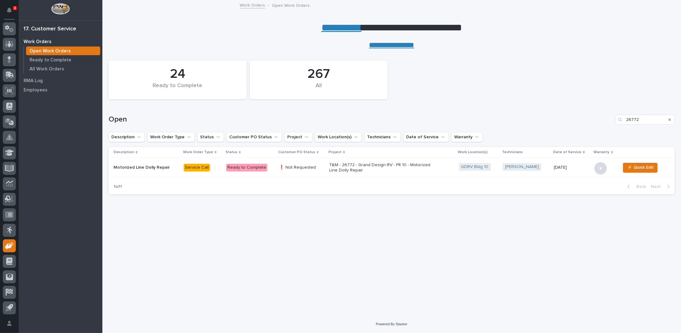
click at [383, 166] on p "T&M - 26772 - Grand Design RV - Plt 10 - Motorized Line Dolly Repair" at bounding box center [383, 168] width 109 height 11
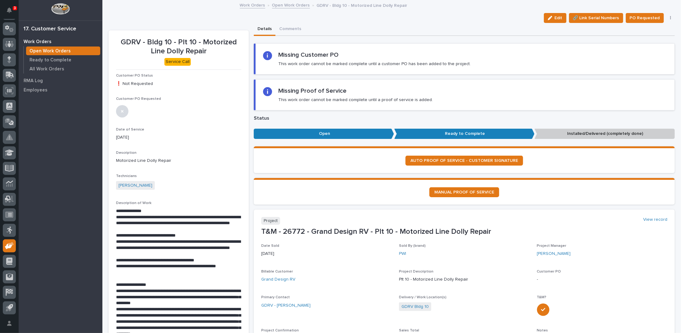
click at [283, 6] on link "Open Work Orders" at bounding box center [291, 4] width 38 height 7
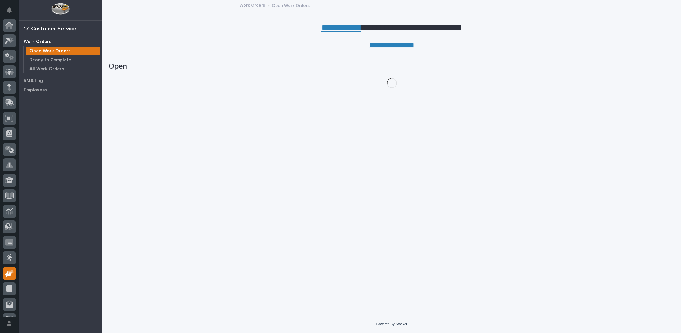
scroll to position [28, 0]
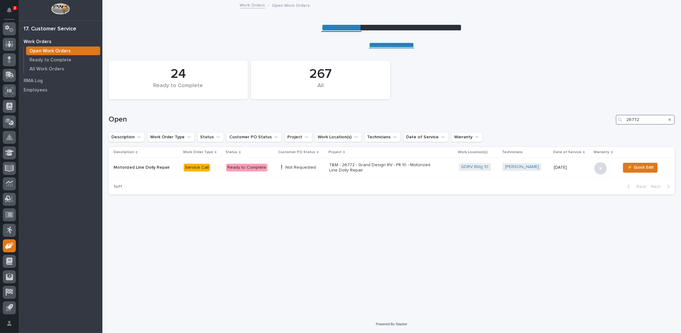
drag, startPoint x: 645, startPoint y: 117, endPoint x: 588, endPoint y: 123, distance: 57.4
click at [588, 123] on div "Open 26772" at bounding box center [392, 120] width 566 height 10
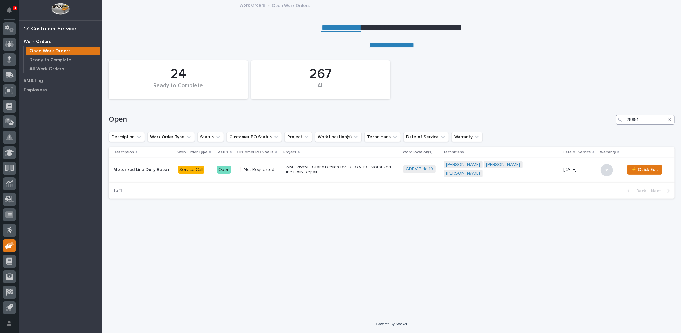
type input "26851"
click at [328, 165] on p "T&M - 26851 - Grand Design RV - GDRV 10 - Motorized Line Dolly Repair" at bounding box center [338, 170] width 109 height 11
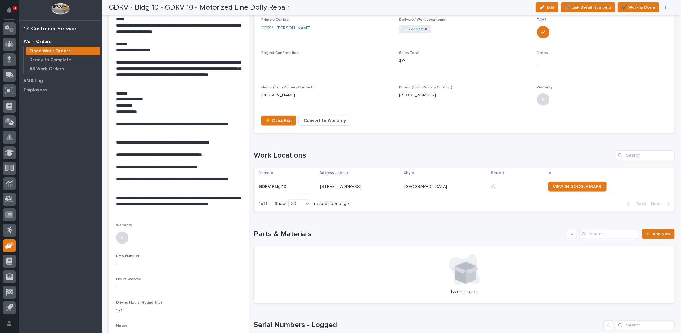
scroll to position [310, 0]
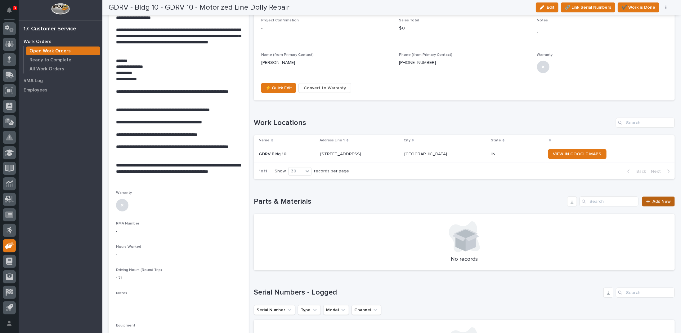
click at [646, 202] on icon at bounding box center [648, 201] width 4 height 4
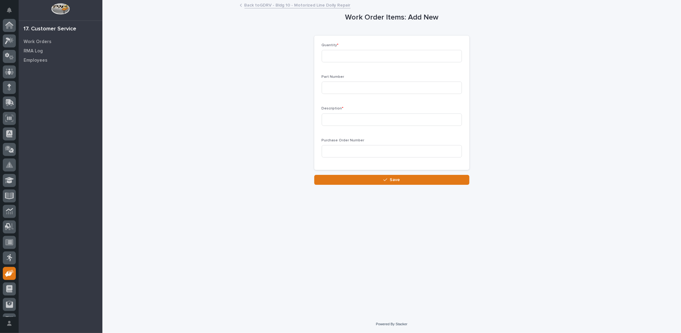
scroll to position [28, 0]
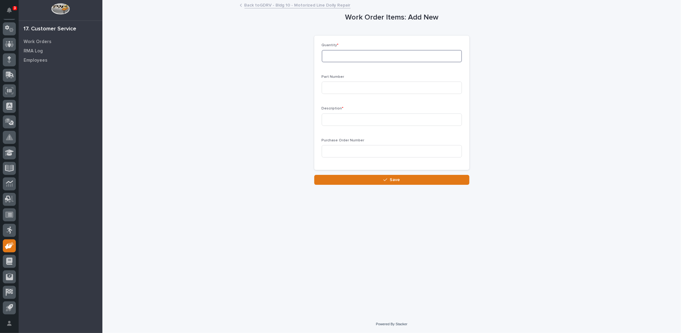
click at [351, 57] on input at bounding box center [392, 56] width 140 height 12
click at [340, 89] on input at bounding box center [392, 88] width 140 height 12
type input "SQP10-10BPT"
type input "q"
type input "Quick Plug Connector"
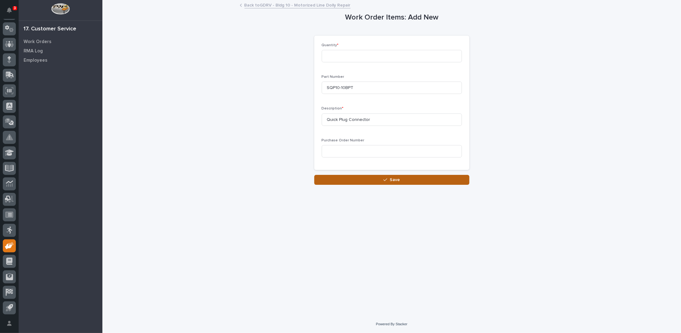
click at [361, 181] on button "Save" at bounding box center [391, 180] width 155 height 10
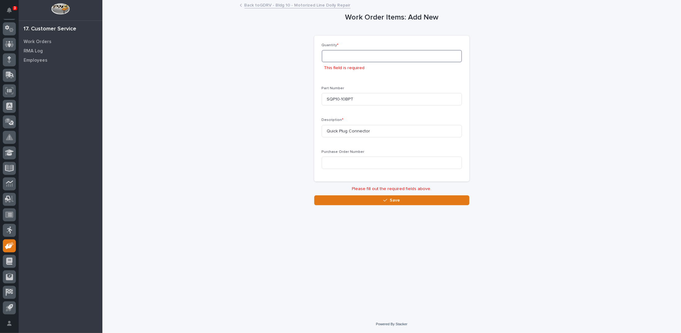
click at [329, 51] on input at bounding box center [392, 56] width 140 height 12
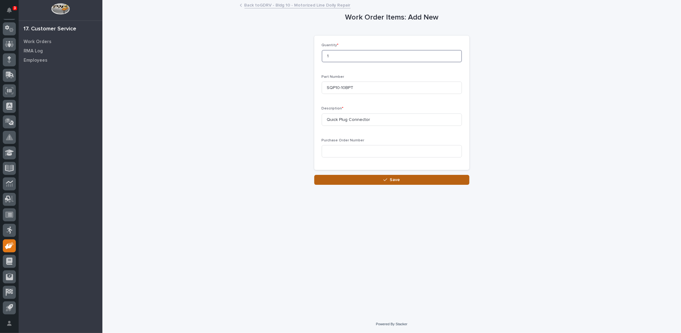
type input "1"
click at [390, 182] on span "Save" at bounding box center [395, 180] width 10 height 6
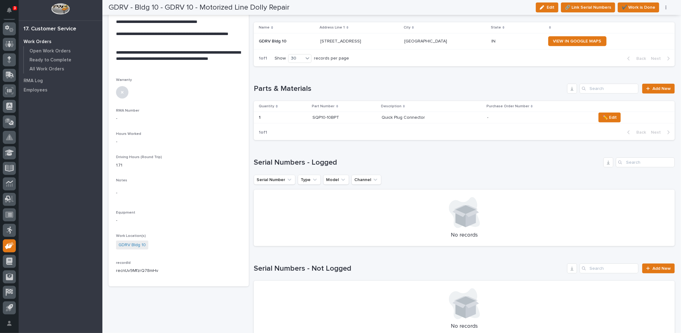
scroll to position [434, 0]
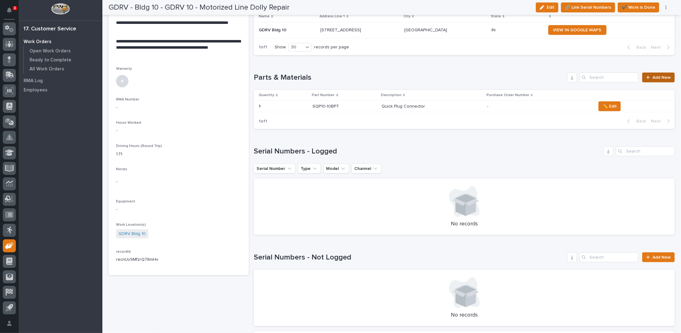
click at [652, 78] on span "Add New" at bounding box center [661, 77] width 18 height 4
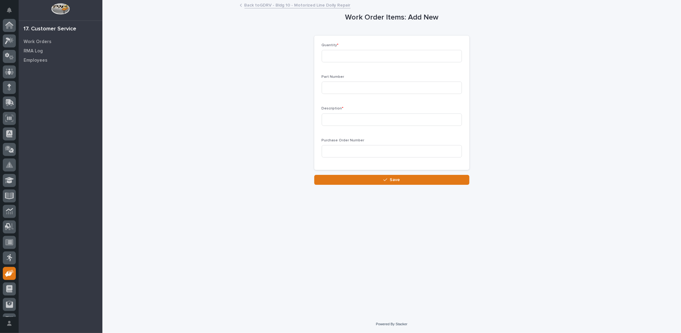
scroll to position [28, 0]
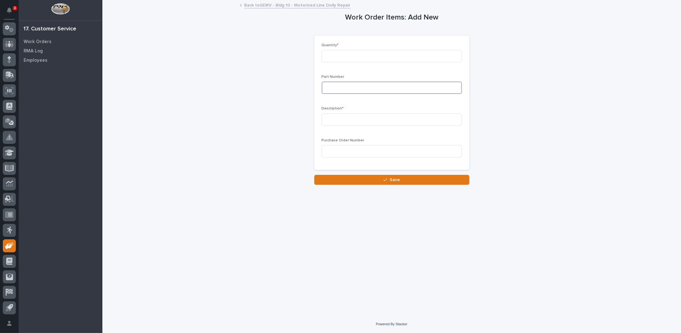
click at [342, 84] on input at bounding box center [392, 88] width 140 height 12
click at [333, 54] on input at bounding box center [392, 56] width 140 height 12
type input "2"
click at [333, 85] on input at bounding box center [392, 88] width 140 height 12
type input "T"
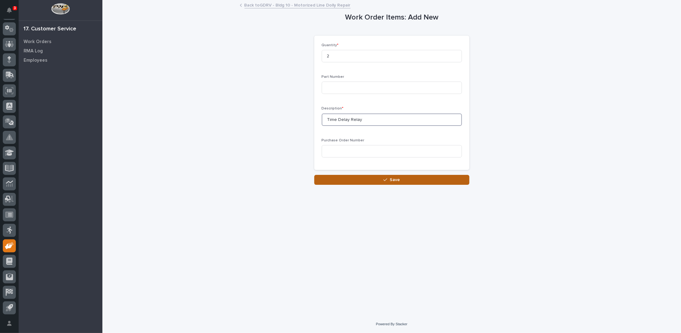
type input "Time Delay Relay"
click at [368, 178] on button "Save" at bounding box center [391, 180] width 155 height 10
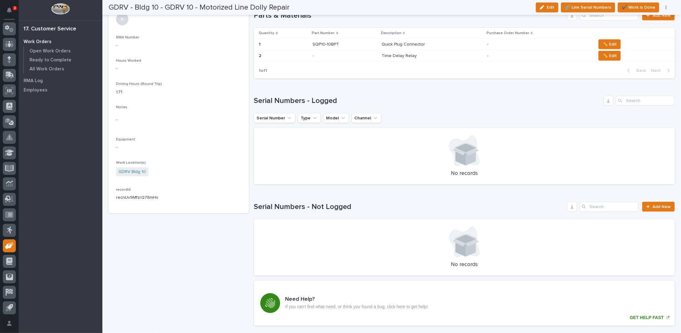
scroll to position [465, 0]
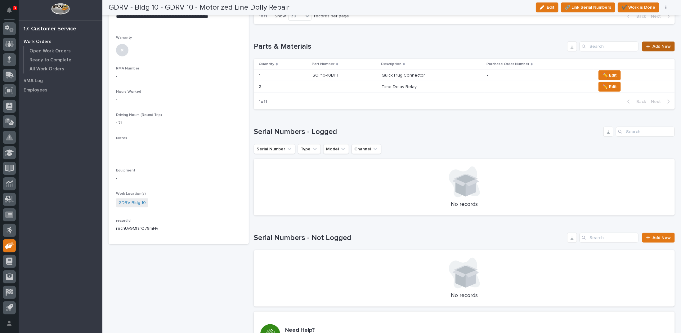
click at [652, 45] on span "Add New" at bounding box center [661, 46] width 18 height 4
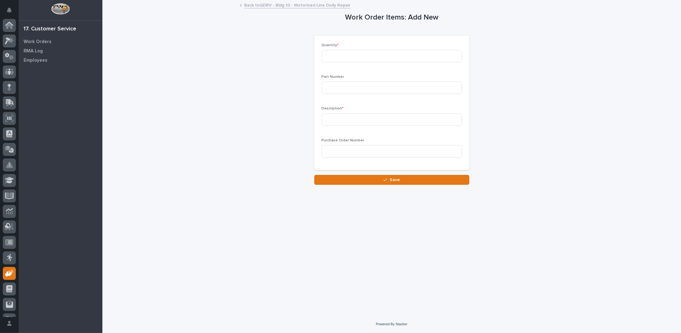
scroll to position [28, 0]
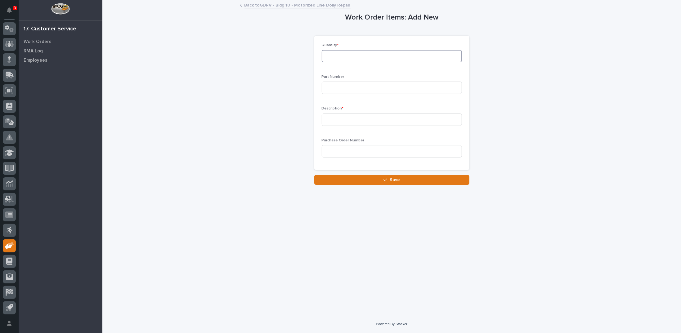
click at [338, 54] on input at bounding box center [392, 56] width 140 height 12
type input "1"
type input "S"
type input "SQP10-10BPTB"
type input "Quick Plug Connector (Bottom/lower half of connector)"
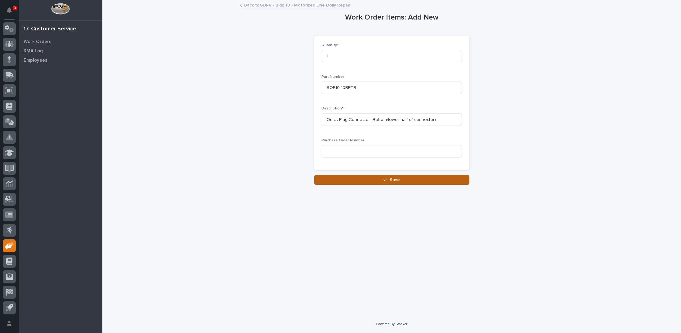
click at [405, 182] on button "Save" at bounding box center [391, 180] width 155 height 10
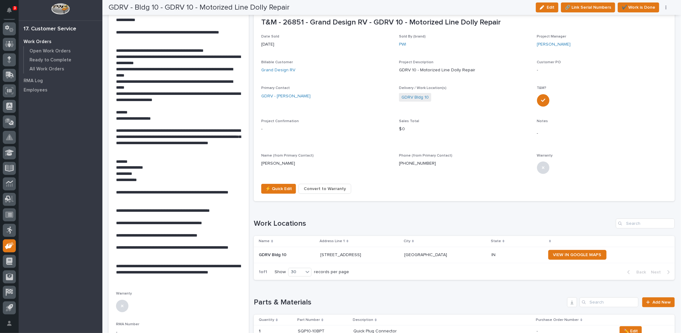
scroll to position [248, 0]
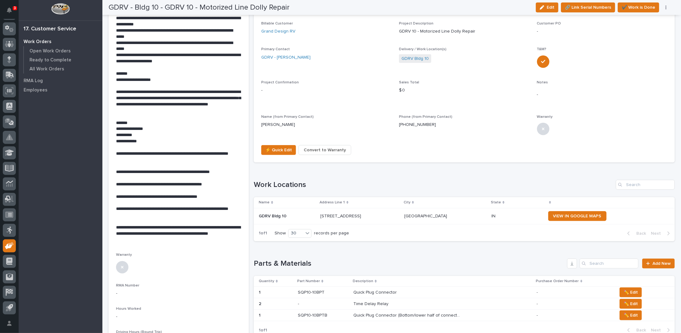
drag, startPoint x: 552, startPoint y: 5, endPoint x: 296, endPoint y: 162, distance: 301.1
click at [552, 5] on span "Edit" at bounding box center [551, 8] width 8 height 6
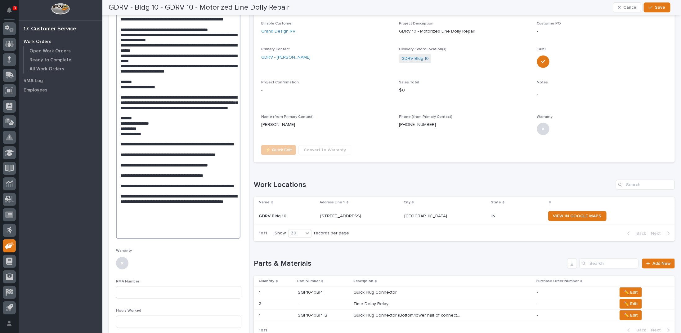
click at [191, 219] on textarea at bounding box center [178, 112] width 124 height 253
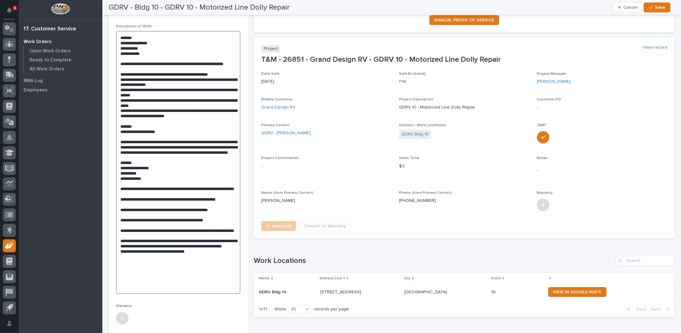
scroll to position [202, 0]
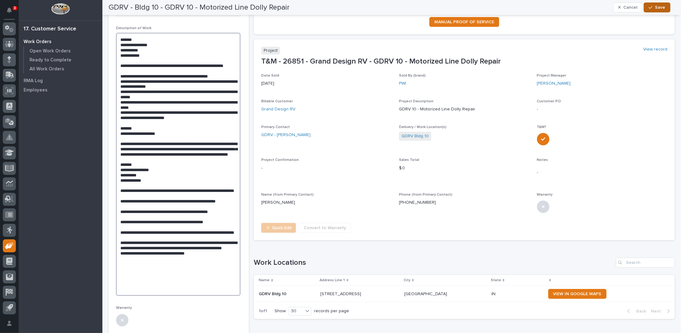
type textarea "**********"
click at [663, 6] on span "Save" at bounding box center [660, 8] width 10 height 6
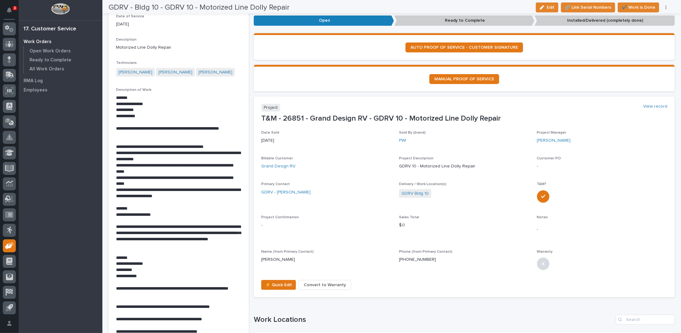
scroll to position [124, 0]
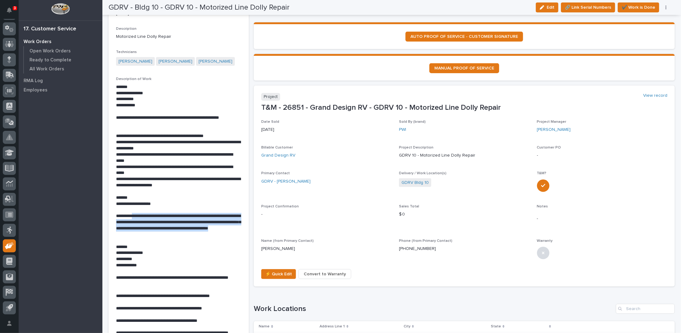
drag, startPoint x: 137, startPoint y: 216, endPoint x: 232, endPoint y: 233, distance: 96.8
click at [232, 233] on p "**********" at bounding box center [178, 225] width 124 height 25
copy p "**********"
click at [172, 223] on p "**********" at bounding box center [178, 225] width 124 height 25
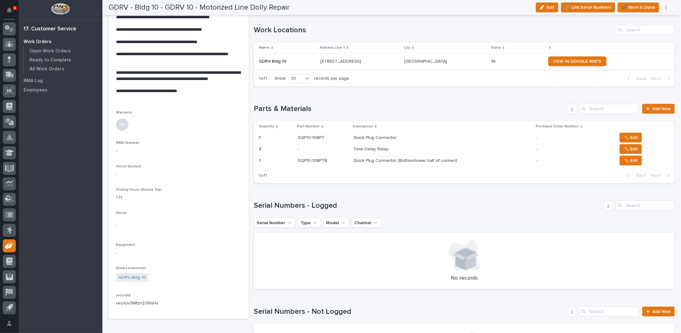
scroll to position [403, 0]
click at [364, 146] on p "Time Delay Relay" at bounding box center [371, 148] width 36 height 7
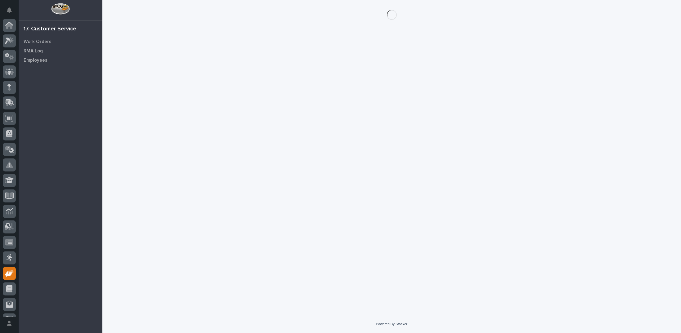
scroll to position [28, 0]
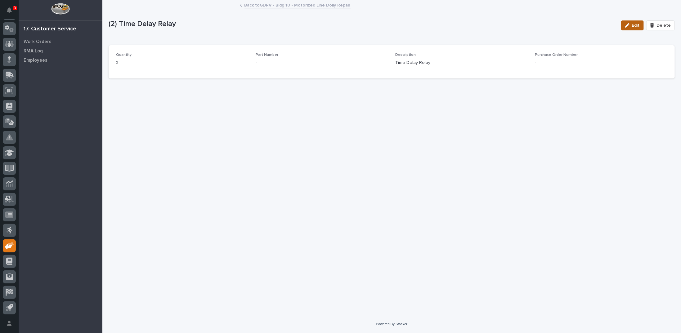
click at [637, 24] on span "Edit" at bounding box center [636, 26] width 8 height 6
click at [289, 66] on input at bounding box center [322, 66] width 132 height 12
type input "FM125DBLRELAY"
click at [662, 23] on span "Save" at bounding box center [665, 26] width 10 height 6
click at [308, 5] on link "Back to GDRV - Bldg 10 - Motorized Line Dolly Repair" at bounding box center [297, 4] width 106 height 7
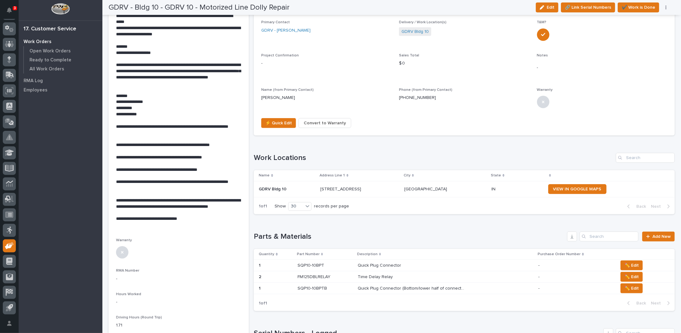
scroll to position [279, 0]
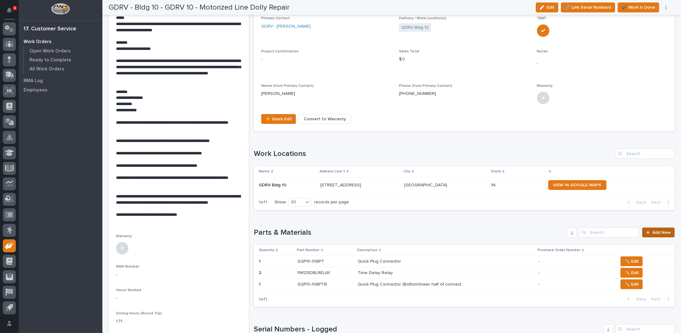
click at [652, 231] on span "Add New" at bounding box center [661, 233] width 18 height 4
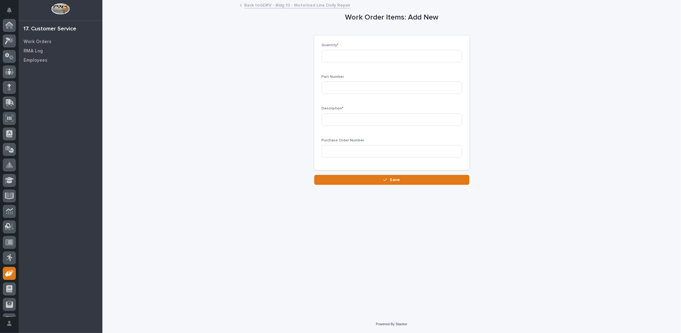
scroll to position [28, 0]
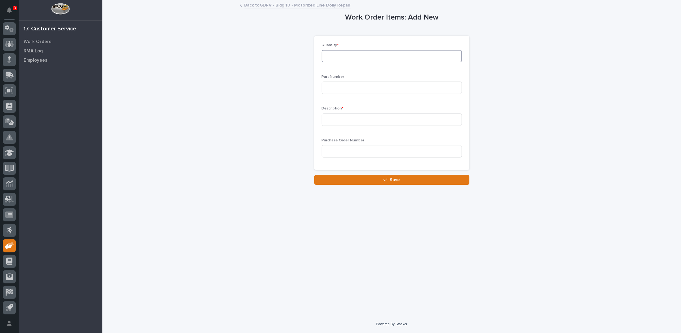
click at [373, 56] on input at bounding box center [392, 56] width 140 height 12
type input "1"
type input "KG110F"
type input "Control Module"
click at [382, 180] on button "Save" at bounding box center [391, 180] width 155 height 10
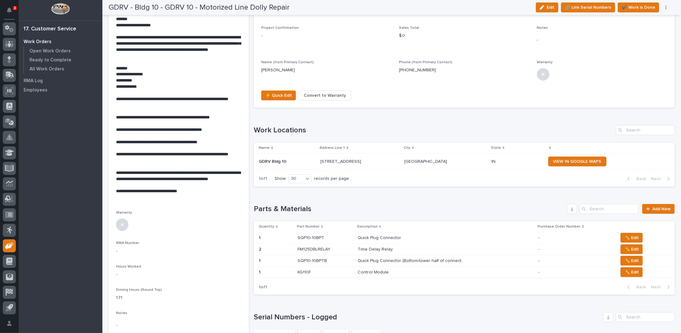
scroll to position [341, 0]
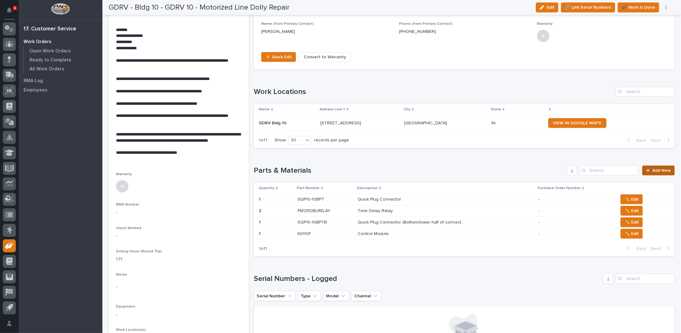
click at [646, 171] on icon at bounding box center [648, 170] width 4 height 4
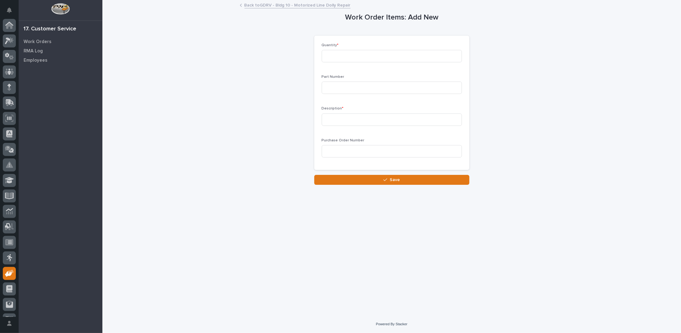
scroll to position [28, 0]
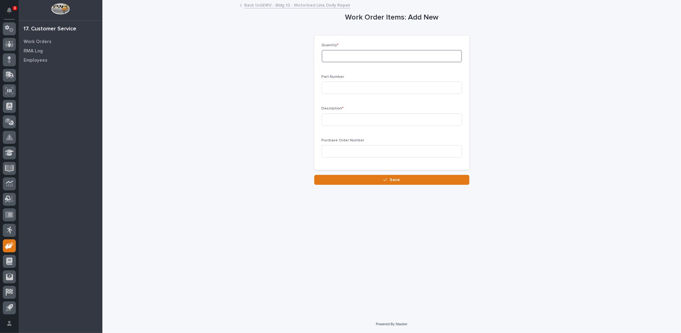
click at [325, 55] on input at bounding box center [392, 56] width 140 height 12
type input "1"
type input "800-20004"
type input "Battery Dock"
click at [376, 178] on button "Save" at bounding box center [391, 180] width 155 height 10
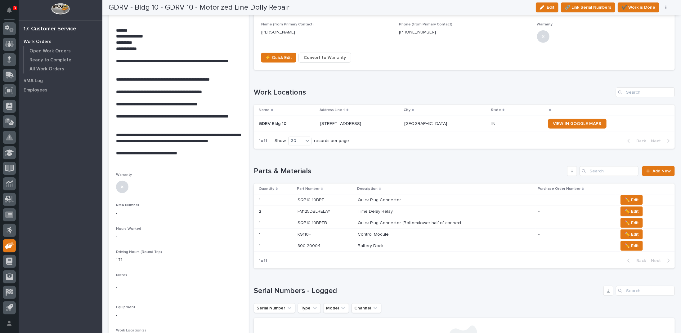
scroll to position [341, 0]
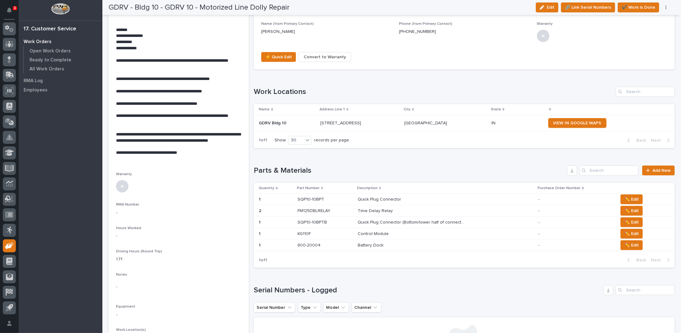
click at [219, 152] on p "**********" at bounding box center [178, 153] width 124 height 6
click at [545, 10] on button "Edit" at bounding box center [547, 7] width 23 height 10
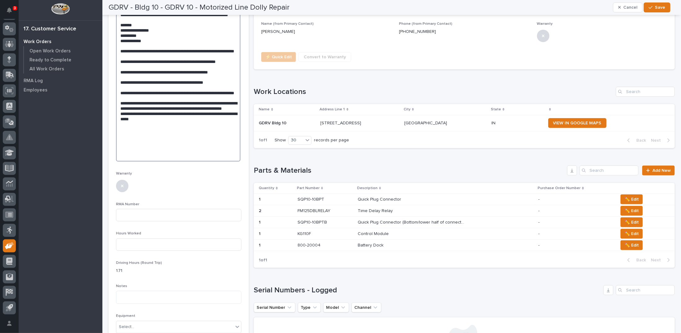
click at [193, 139] on textarea at bounding box center [178, 27] width 124 height 268
click at [198, 134] on textarea at bounding box center [178, 27] width 124 height 268
click at [155, 140] on textarea at bounding box center [178, 32] width 124 height 279
drag, startPoint x: 155, startPoint y: 140, endPoint x: 138, endPoint y: 138, distance: 17.5
click at [138, 138] on textarea at bounding box center [178, 32] width 124 height 279
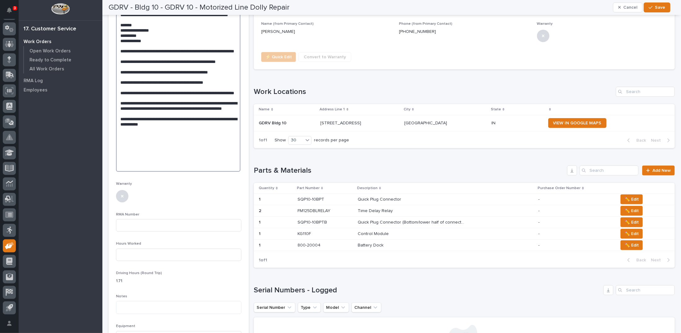
click at [138, 138] on textarea at bounding box center [178, 32] width 124 height 279
click at [215, 142] on textarea at bounding box center [178, 32] width 124 height 279
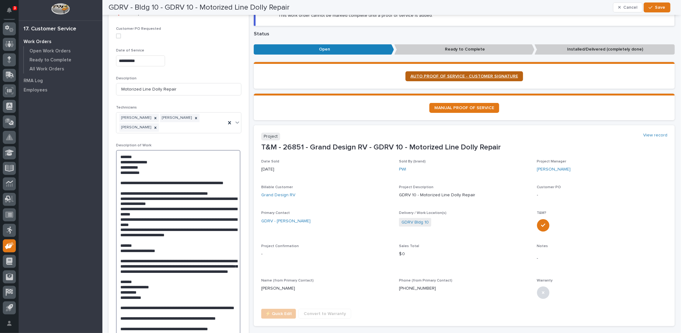
scroll to position [93, 0]
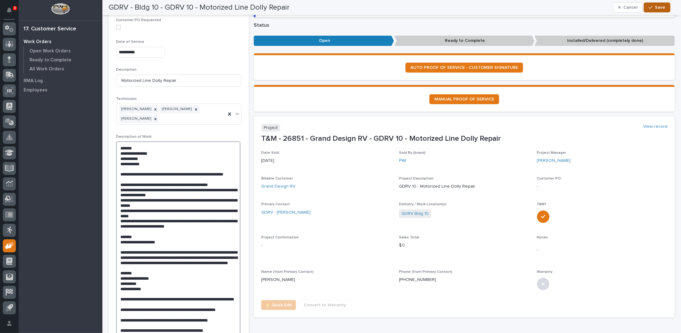
type textarea "**********"
click at [654, 6] on div "button" at bounding box center [652, 7] width 6 height 4
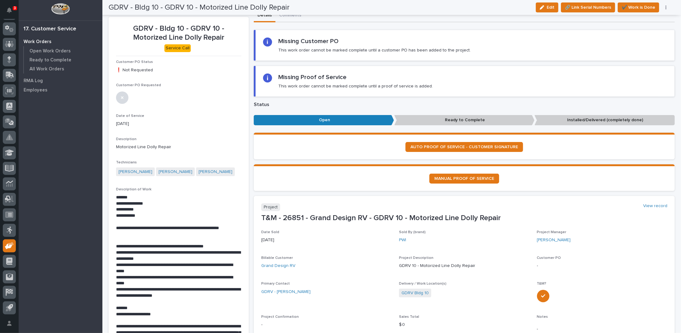
scroll to position [0, 0]
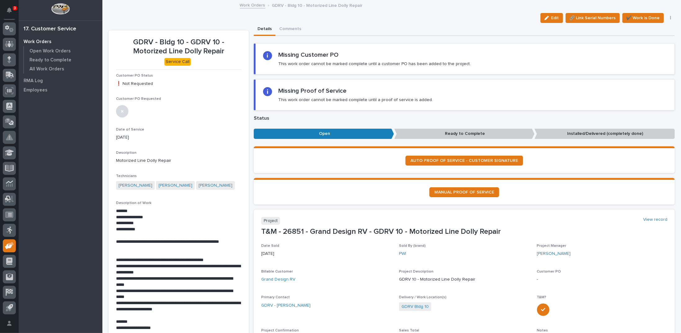
click at [244, 5] on link "Work Orders" at bounding box center [252, 4] width 25 height 7
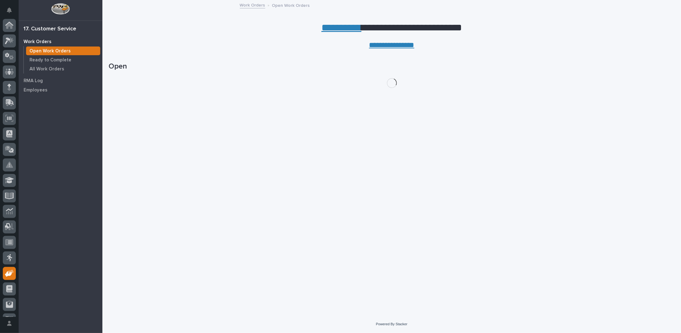
scroll to position [28, 0]
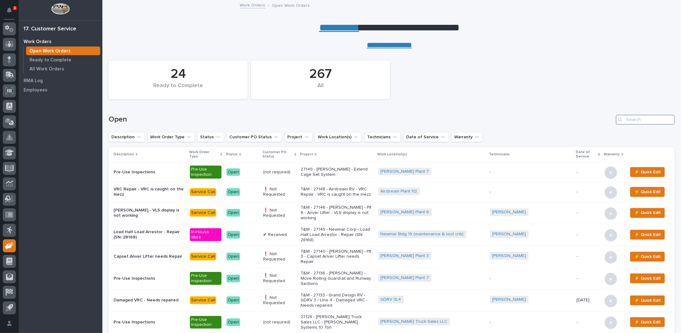
click at [632, 118] on input "Search" at bounding box center [645, 120] width 59 height 10
type input "26772"
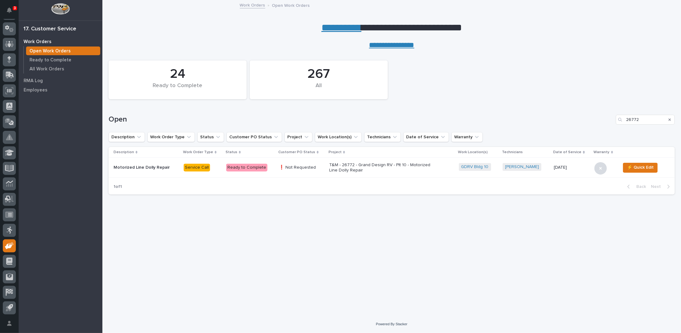
click at [341, 165] on p "T&M - 26772 - Grand Design RV - Plt 10 - Motorized Line Dolly Repair" at bounding box center [383, 168] width 109 height 11
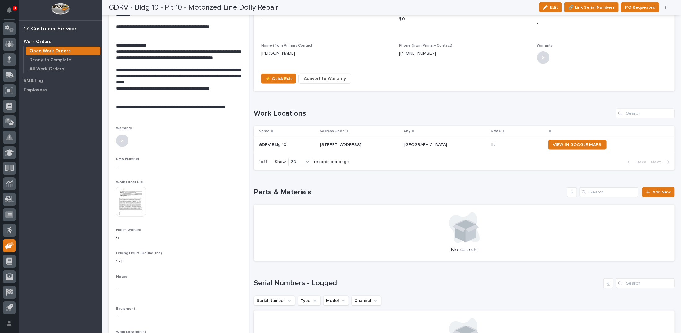
scroll to position [320, 0]
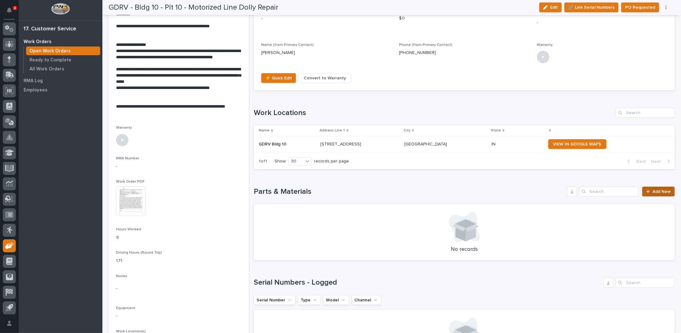
click at [652, 190] on span "Add New" at bounding box center [661, 192] width 18 height 4
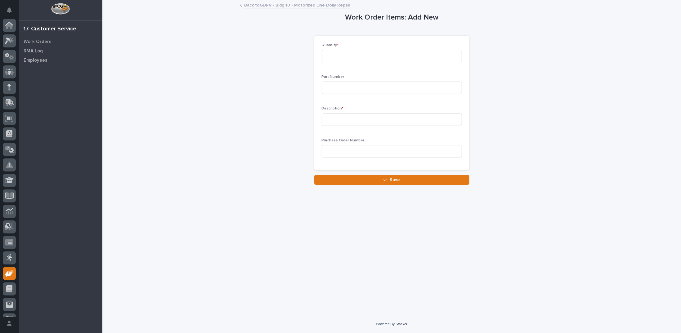
scroll to position [28, 0]
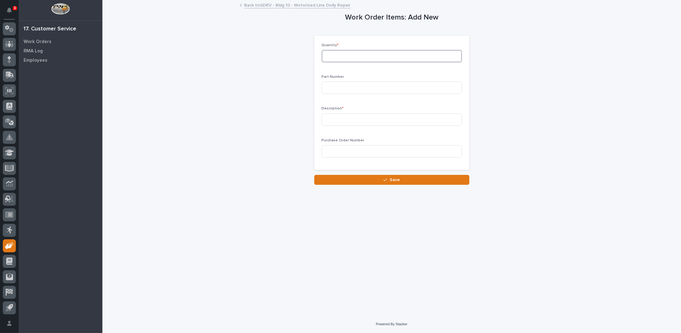
click at [369, 60] on input at bounding box center [392, 56] width 140 height 12
type input "1"
type input "f"
type input "FM125BDLRELAY"
type input "Time Delay Relay"
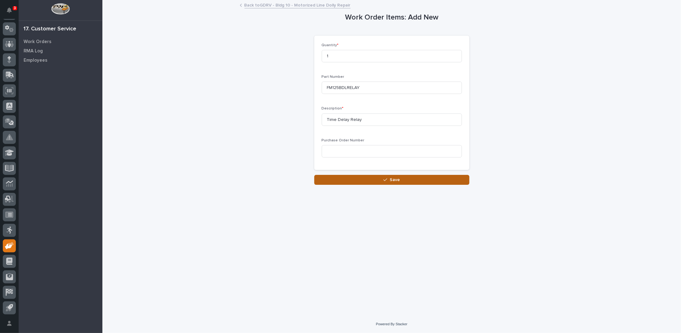
click at [387, 182] on button "Save" at bounding box center [391, 180] width 155 height 10
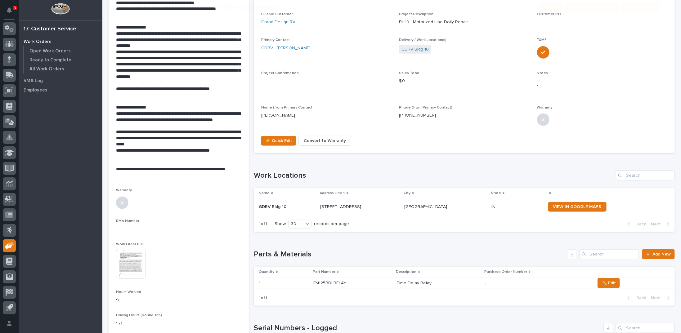
scroll to position [279, 0]
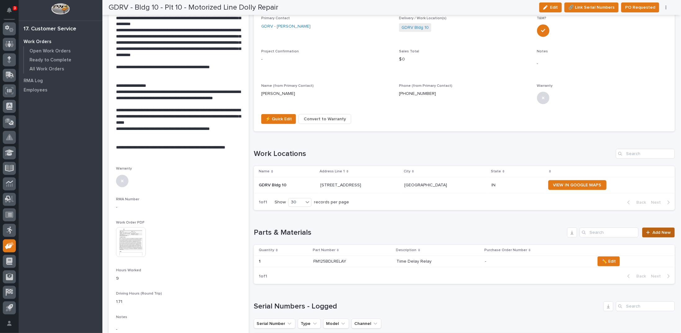
click at [646, 232] on icon at bounding box center [648, 233] width 4 height 4
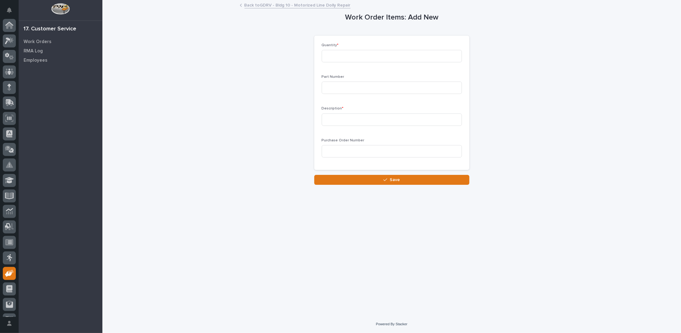
scroll to position [28, 0]
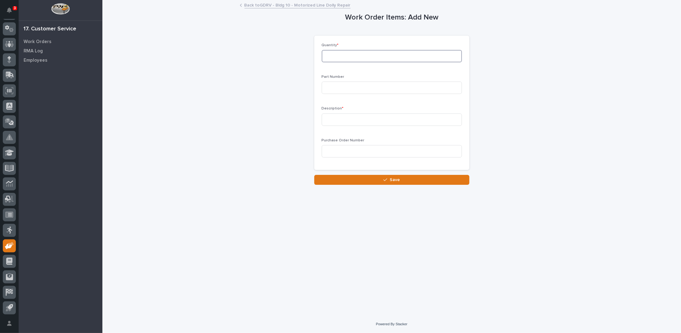
click at [342, 58] on input at bounding box center [392, 56] width 140 height 12
type input "1"
type input "800-20004"
type input "Battery Dock"
click at [354, 179] on button "Save" at bounding box center [391, 180] width 155 height 10
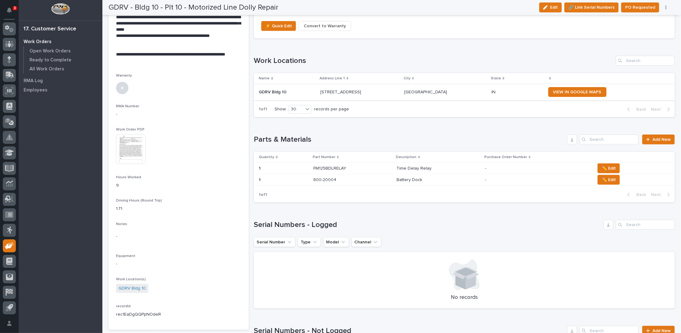
scroll to position [378, 0]
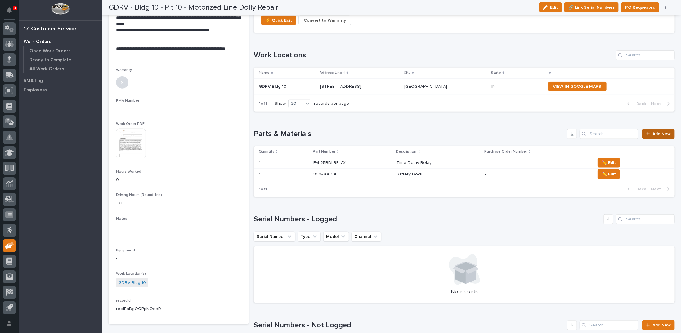
click at [652, 133] on span "Add New" at bounding box center [661, 134] width 18 height 4
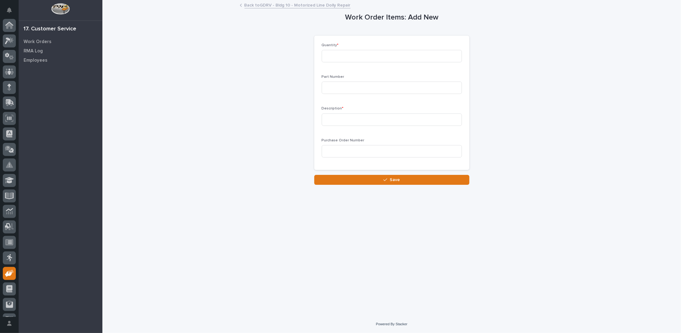
scroll to position [28, 0]
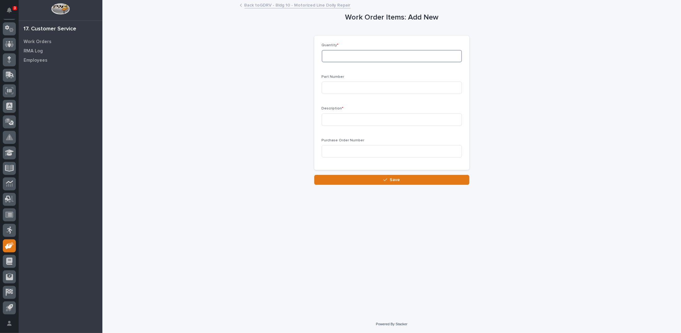
click at [351, 57] on input at bounding box center [392, 56] width 140 height 12
type input "1"
type input "MC69915K122"
click at [353, 120] on input at bounding box center [392, 120] width 140 height 12
type input "PG16 Cable Gland"
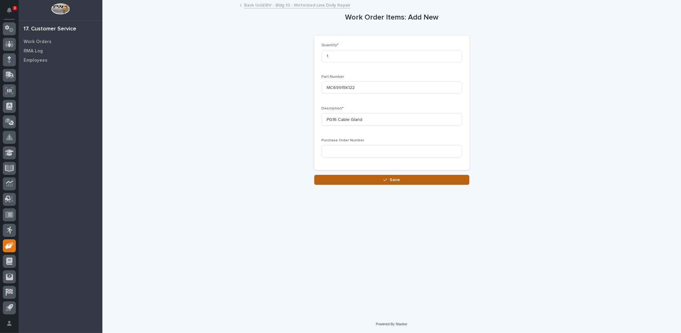
click at [377, 178] on button "Save" at bounding box center [391, 180] width 155 height 10
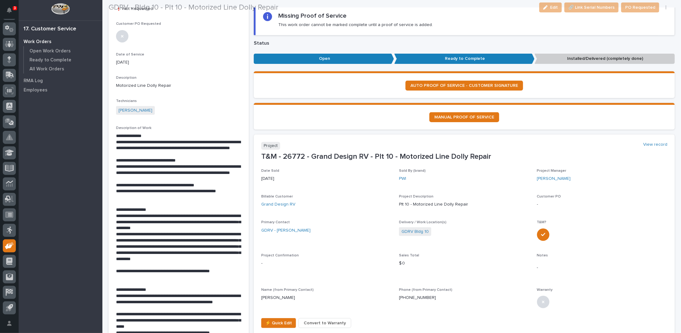
scroll to position [93, 0]
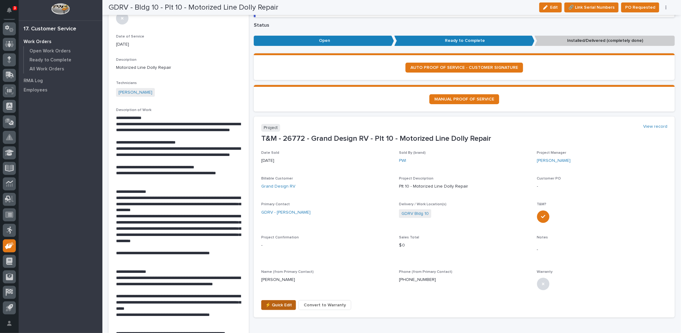
click at [279, 303] on span "⚡ Quick Edit" at bounding box center [278, 305] width 27 height 7
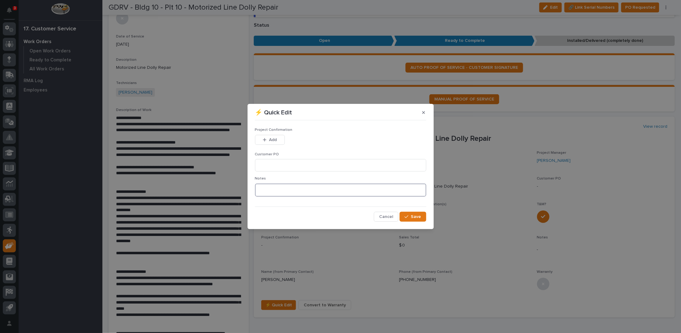
click at [330, 193] on textarea at bounding box center [340, 190] width 171 height 13
type textarea "*********"
click at [412, 216] on span "Save" at bounding box center [416, 217] width 10 height 6
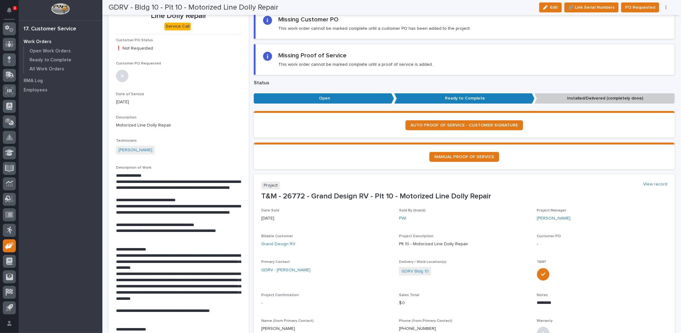
scroll to position [0, 0]
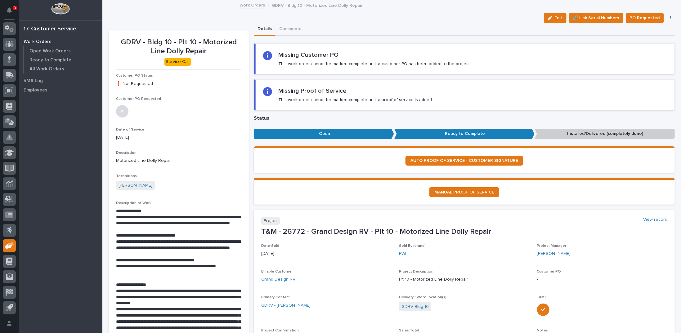
click at [246, 5] on link "Work Orders" at bounding box center [252, 4] width 25 height 7
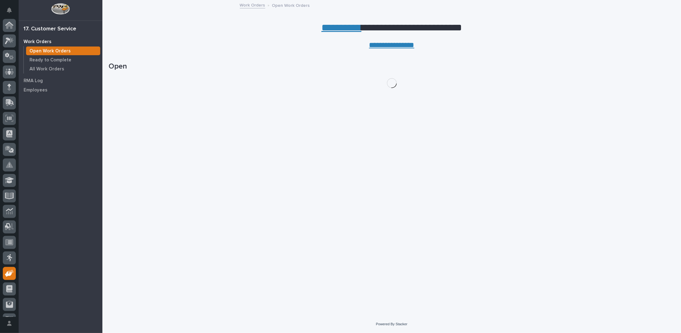
scroll to position [28, 0]
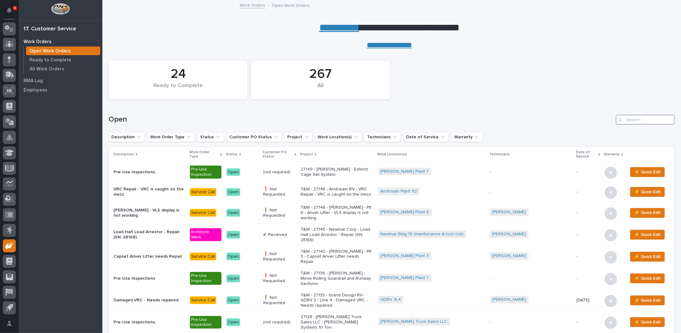
click at [629, 119] on input "Search" at bounding box center [645, 120] width 59 height 10
type input "26662"
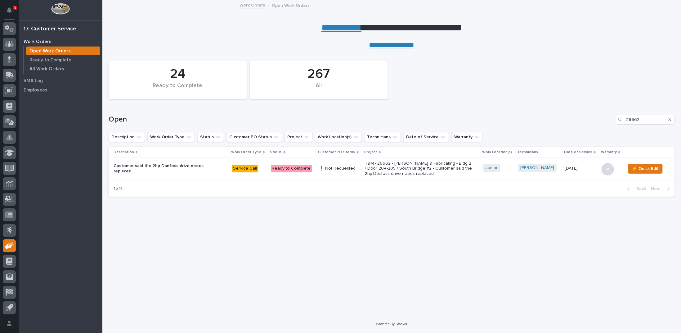
click at [382, 168] on p "T&M - 26662 - Jomar Machining & Fabricating - Bldg 2 / Door 204-205 / South Bri…" at bounding box center [419, 169] width 109 height 16
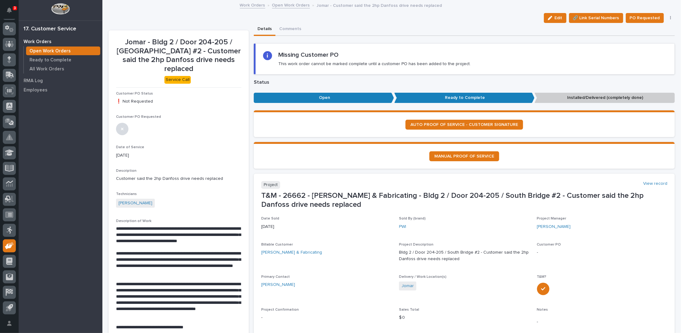
click at [280, 3] on link "Open Work Orders" at bounding box center [291, 4] width 38 height 7
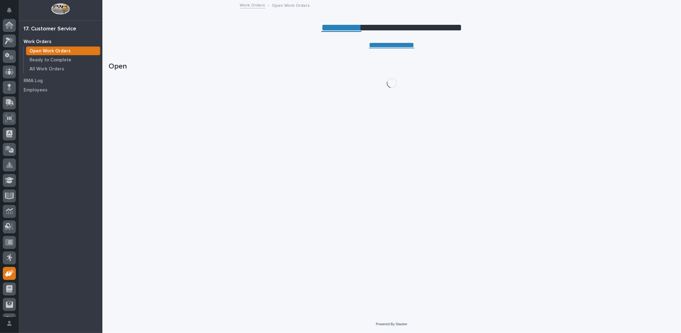
scroll to position [28, 0]
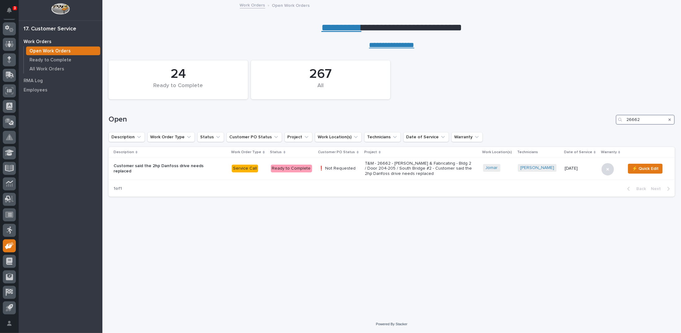
drag, startPoint x: 641, startPoint y: 119, endPoint x: 589, endPoint y: 117, distance: 52.5
click at [589, 117] on div "Open 26662" at bounding box center [392, 120] width 566 height 10
type input "26843"
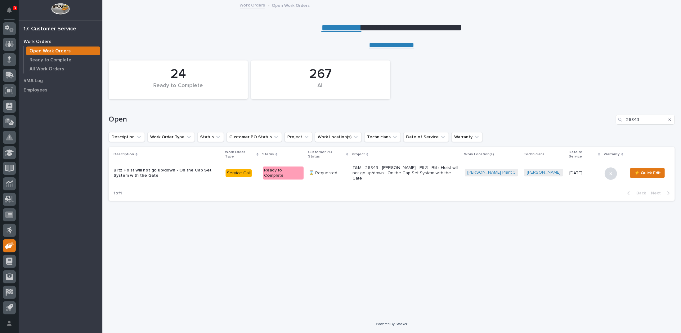
click at [378, 167] on p "T&M - 26843 - Brinkley RV - Plt 3 - Blitz Hoist will not go up/down - On the Ca…" at bounding box center [405, 173] width 107 height 16
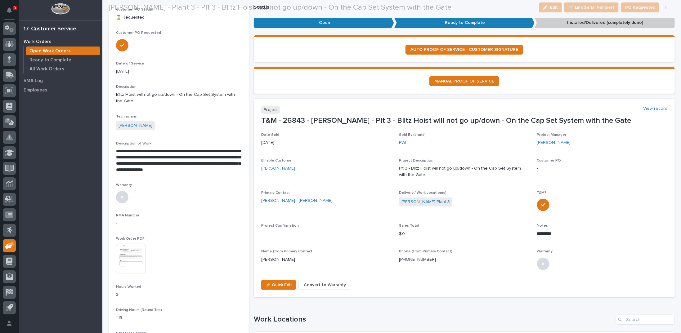
scroll to position [93, 0]
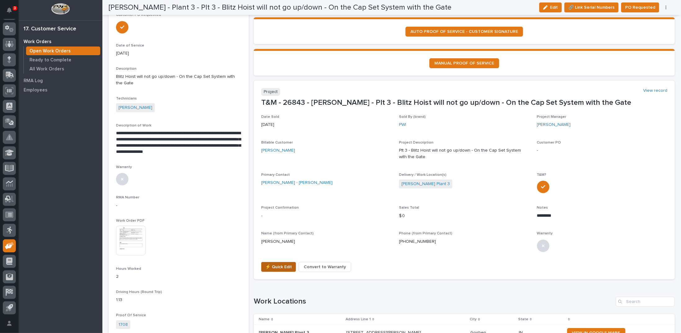
click at [272, 266] on span "⚡ Quick Edit" at bounding box center [278, 266] width 27 height 7
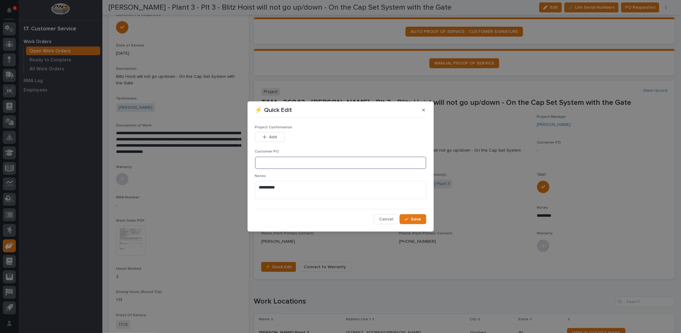
click at [273, 162] on input at bounding box center [340, 163] width 171 height 12
type input "CP3-1426"
click at [271, 136] on span "Add" at bounding box center [273, 137] width 8 height 6
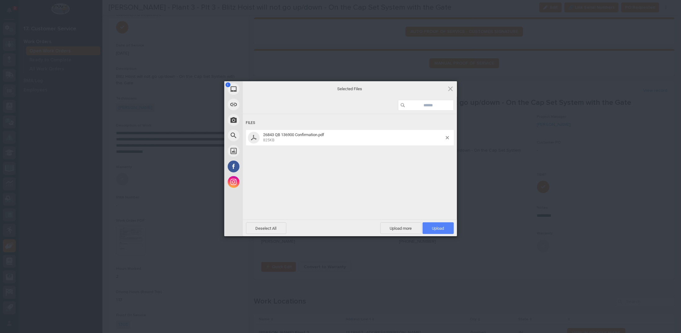
click at [435, 231] on span "Upload 1" at bounding box center [438, 228] width 31 height 12
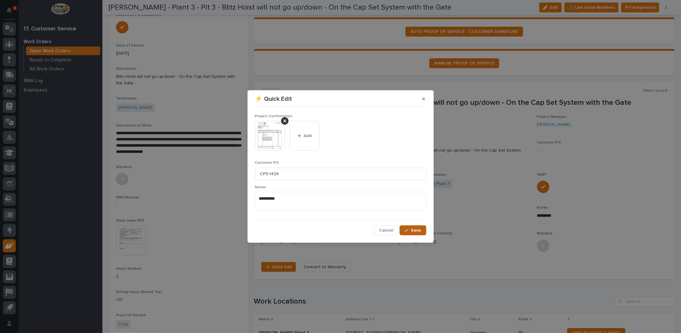
click at [419, 230] on span "Save" at bounding box center [416, 231] width 10 height 6
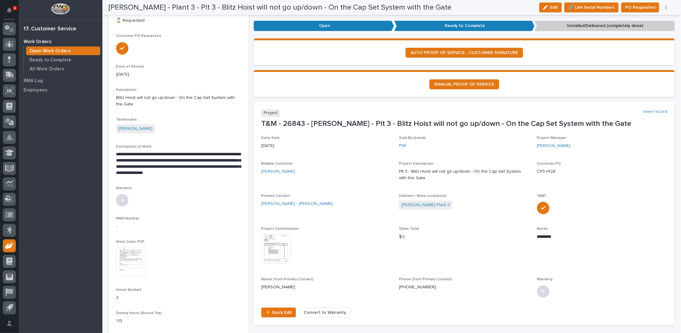
scroll to position [0, 0]
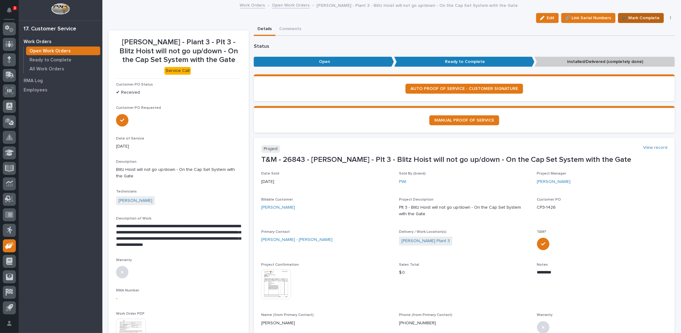
click at [642, 18] on span "✔️ Mark Complete" at bounding box center [641, 17] width 38 height 7
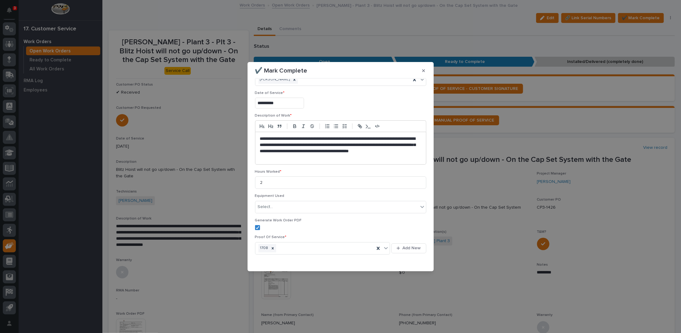
scroll to position [33, 0]
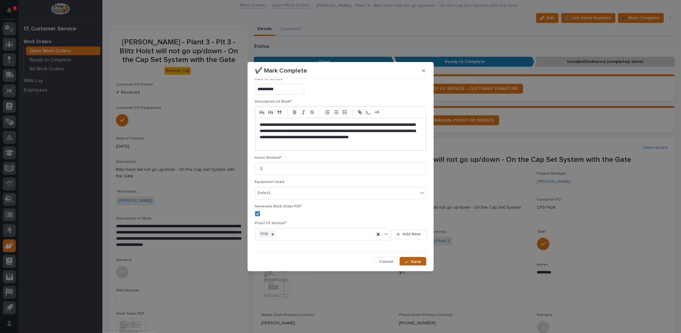
click at [415, 259] on span "Save" at bounding box center [416, 262] width 10 height 6
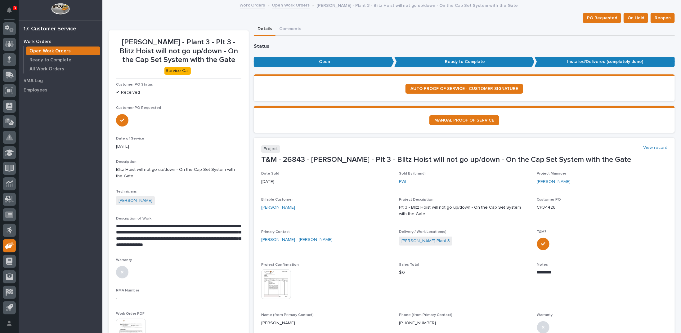
click at [274, 5] on link "Open Work Orders" at bounding box center [291, 4] width 38 height 7
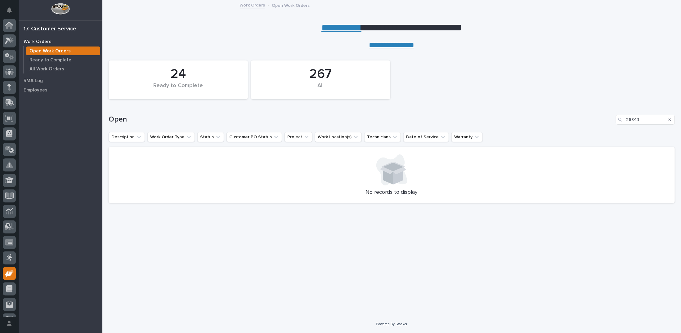
scroll to position [28, 0]
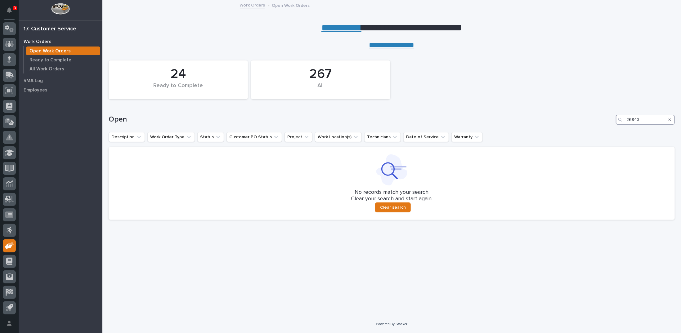
drag, startPoint x: 634, startPoint y: 121, endPoint x: 538, endPoint y: 126, distance: 96.3
click at [541, 126] on div "Open 26843" at bounding box center [392, 117] width 566 height 30
type input "26662"
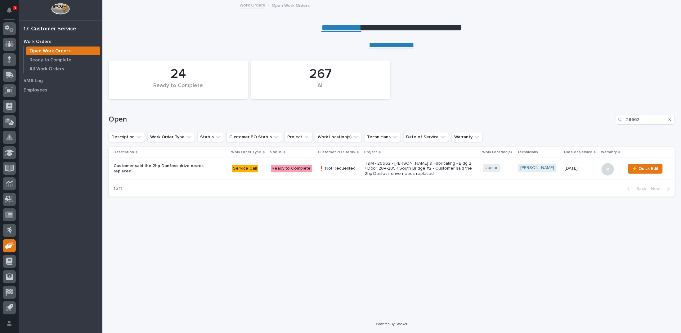
click at [415, 170] on p "T&M - 26662 - Jomar Machining & Fabricating - Bldg 2 / Door 204-205 / South Bri…" at bounding box center [419, 169] width 109 height 16
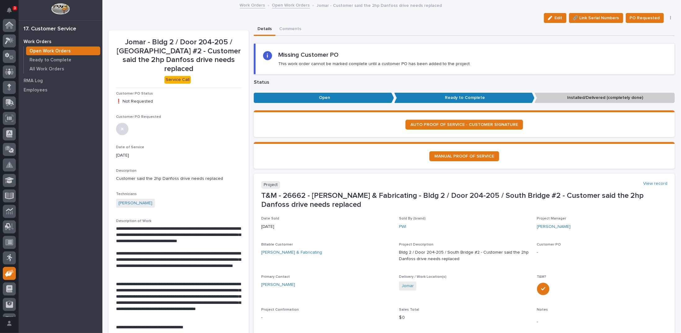
scroll to position [28, 0]
click at [284, 6] on link "Open Work Orders" at bounding box center [291, 4] width 38 height 7
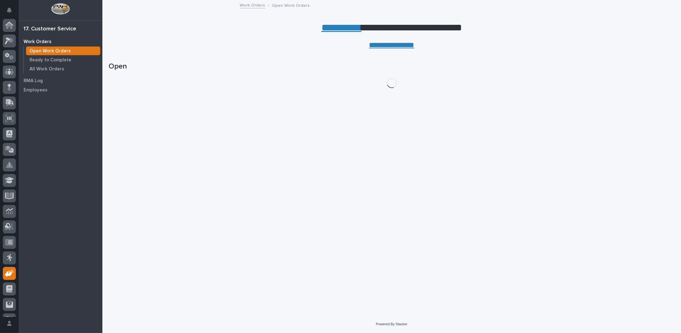
scroll to position [28, 0]
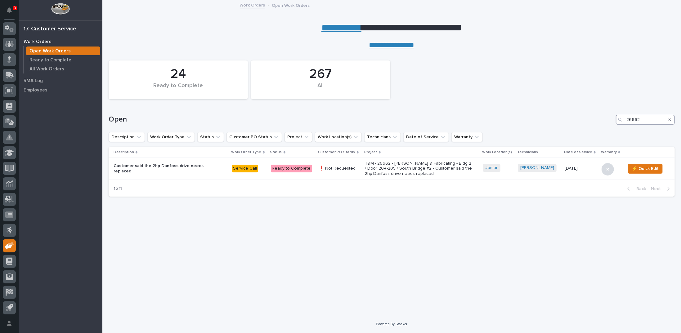
drag, startPoint x: 639, startPoint y: 120, endPoint x: 616, endPoint y: 117, distance: 23.2
click at [618, 119] on div "26662" at bounding box center [645, 120] width 59 height 10
type input "26851"
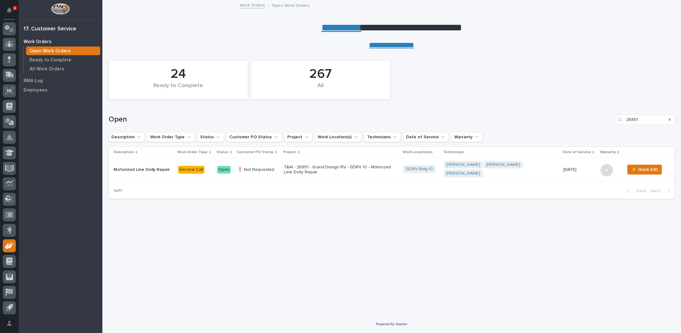
click at [320, 167] on p "T&M - 26851 - Grand Design RV - GDRV 10 - Motorized Line Dolly Repair" at bounding box center [338, 170] width 109 height 11
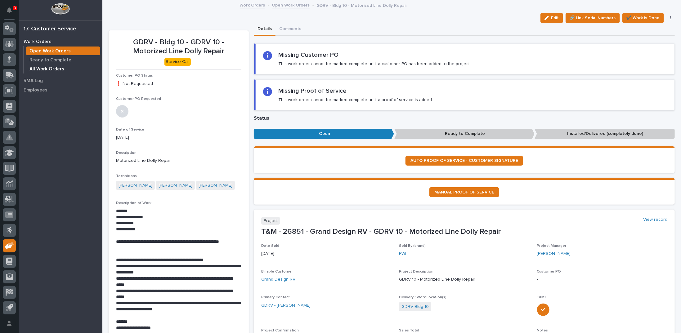
click at [58, 68] on p "All Work Orders" at bounding box center [46, 69] width 35 height 6
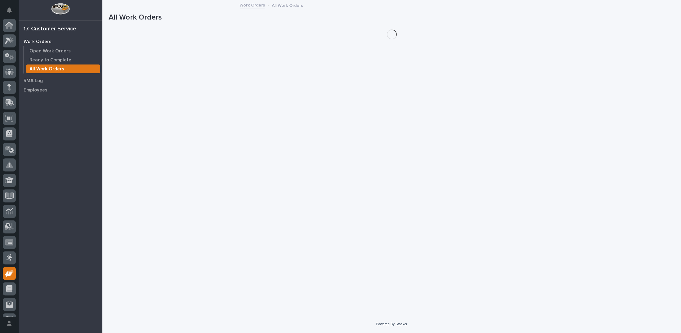
scroll to position [28, 0]
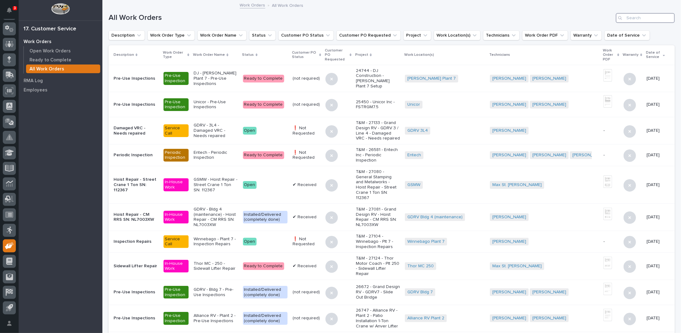
click at [623, 16] on input "Search" at bounding box center [645, 18] width 59 height 10
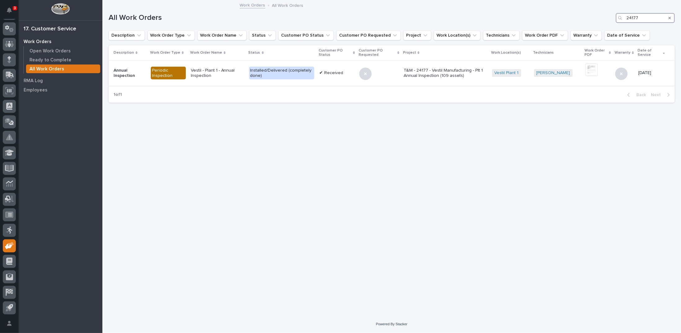
type input "24177"
click at [426, 73] on p "T&M - 24177 - Vestil Manufacturing - Plt 1 Annual Inspection (109 assets)" at bounding box center [445, 73] width 83 height 11
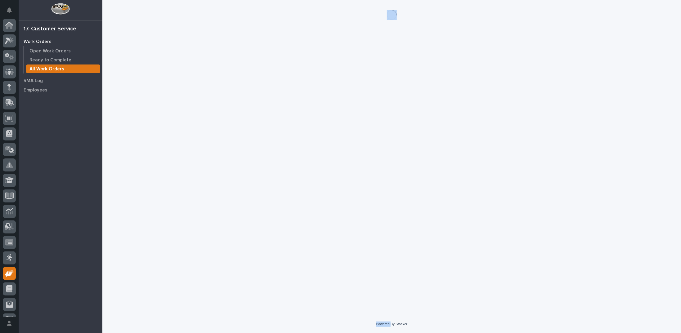
scroll to position [28, 0]
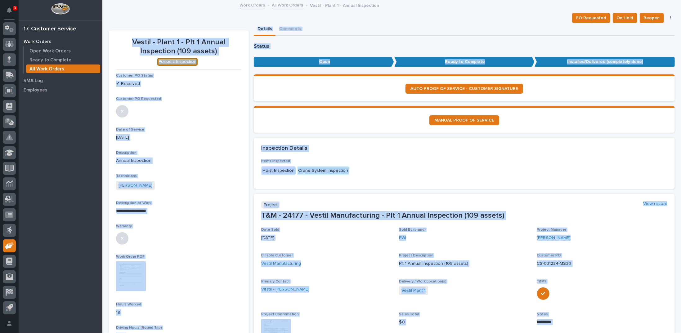
click at [421, 219] on p "T&M - 24177 - Vestil Manufacturing - Plt 1 Annual Inspection (109 assets)" at bounding box center [464, 215] width 406 height 9
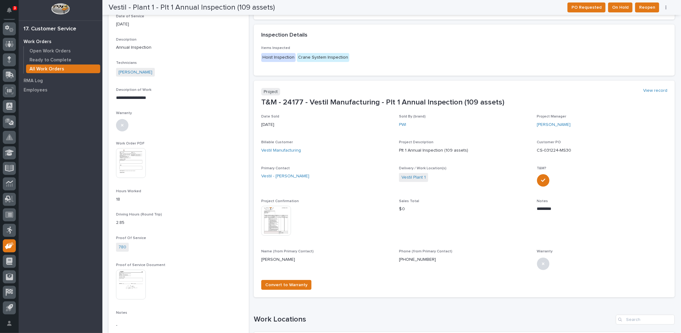
scroll to position [0, 0]
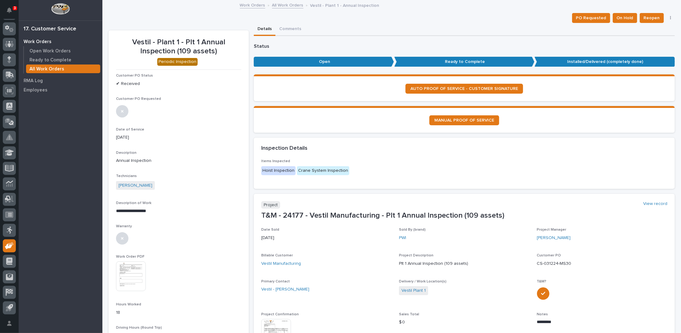
click at [278, 5] on link "All Work Orders" at bounding box center [287, 4] width 31 height 7
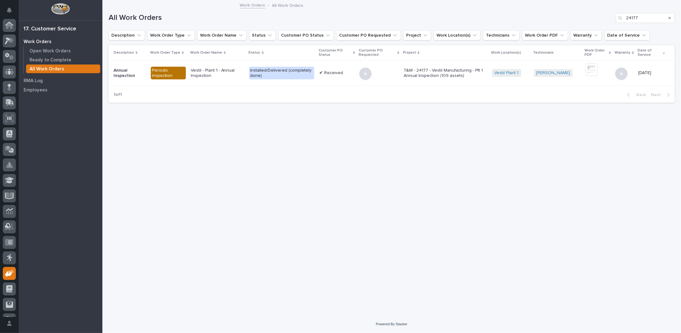
scroll to position [28, 0]
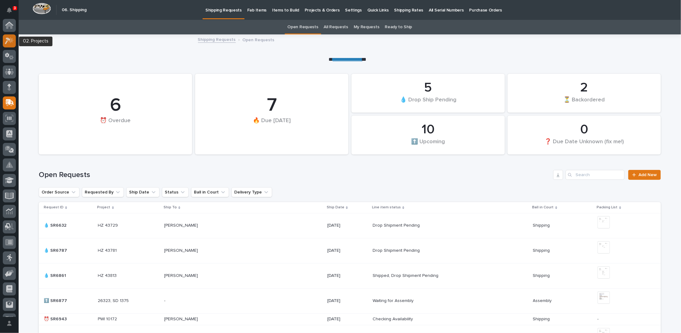
click at [7, 39] on icon at bounding box center [8, 41] width 6 height 7
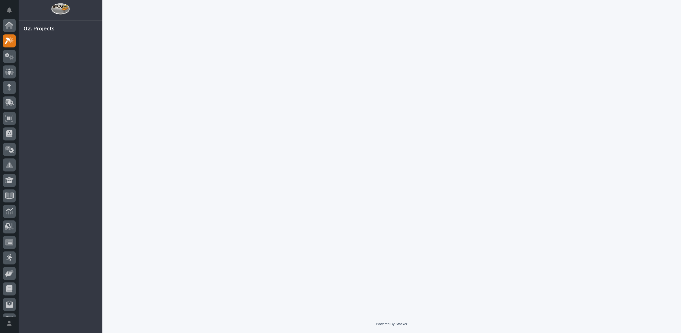
scroll to position [16, 0]
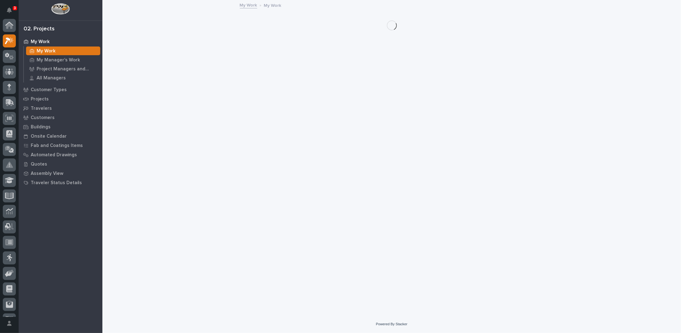
scroll to position [16, 0]
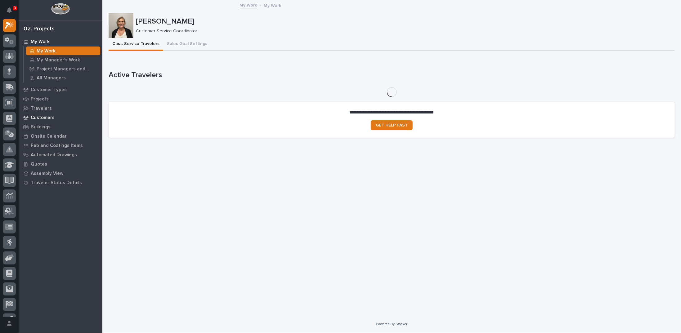
click at [47, 115] on p "Customers" at bounding box center [43, 118] width 24 height 6
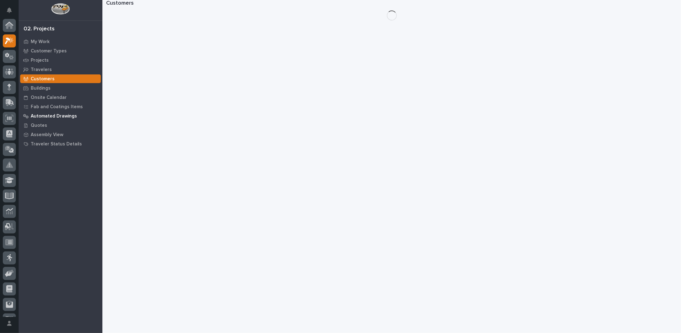
scroll to position [16, 0]
click at [49, 118] on p "Automated Drawings" at bounding box center [54, 117] width 46 height 6
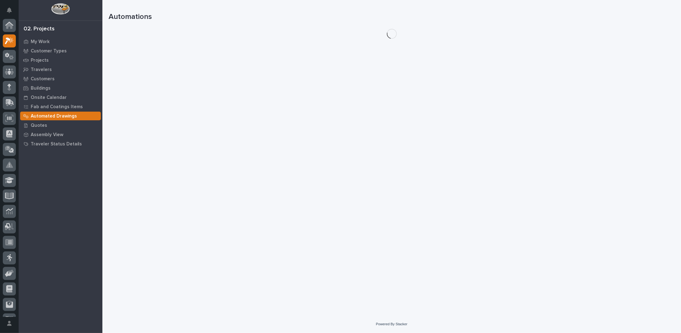
scroll to position [16, 0]
click at [37, 79] on p "Customers" at bounding box center [43, 79] width 24 height 6
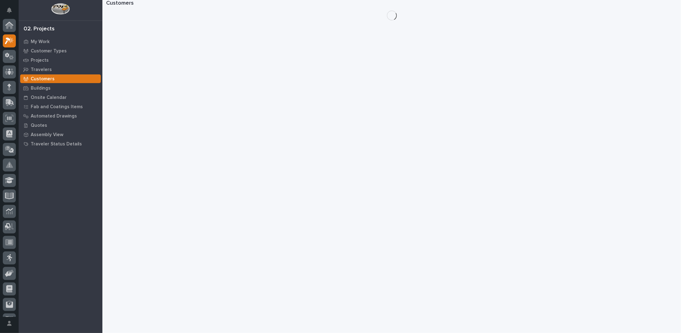
scroll to position [16, 0]
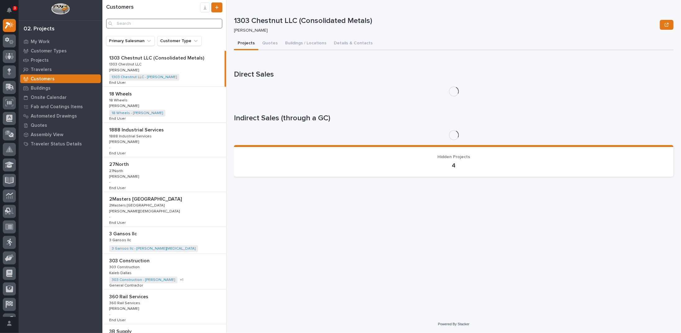
click at [160, 23] on input "Search" at bounding box center [164, 24] width 116 height 10
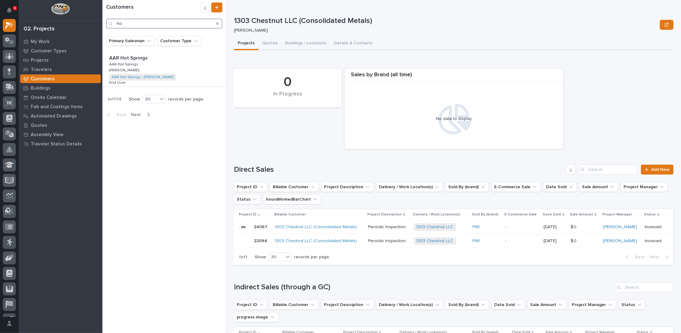
type input "h"
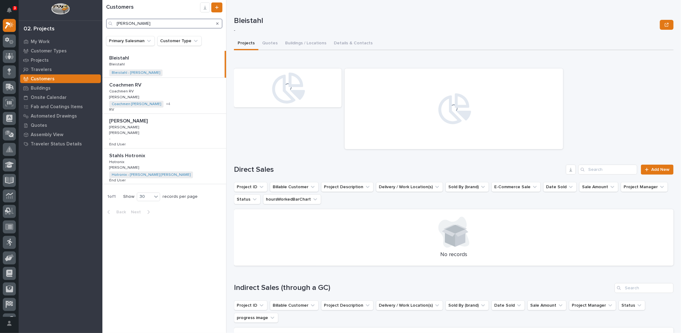
type input "[PERSON_NAME]"
click at [172, 160] on div "Stahls Hotronix Stahls Hotronix Hotronix Hotronix [PERSON_NAME] [PERSON_NAME] H…" at bounding box center [164, 167] width 124 height 36
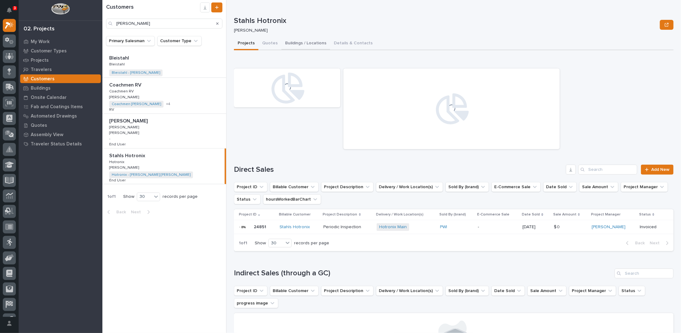
click at [306, 44] on button "Buildings / Locations" at bounding box center [305, 43] width 49 height 13
